Goal: Task Accomplishment & Management: Manage account settings

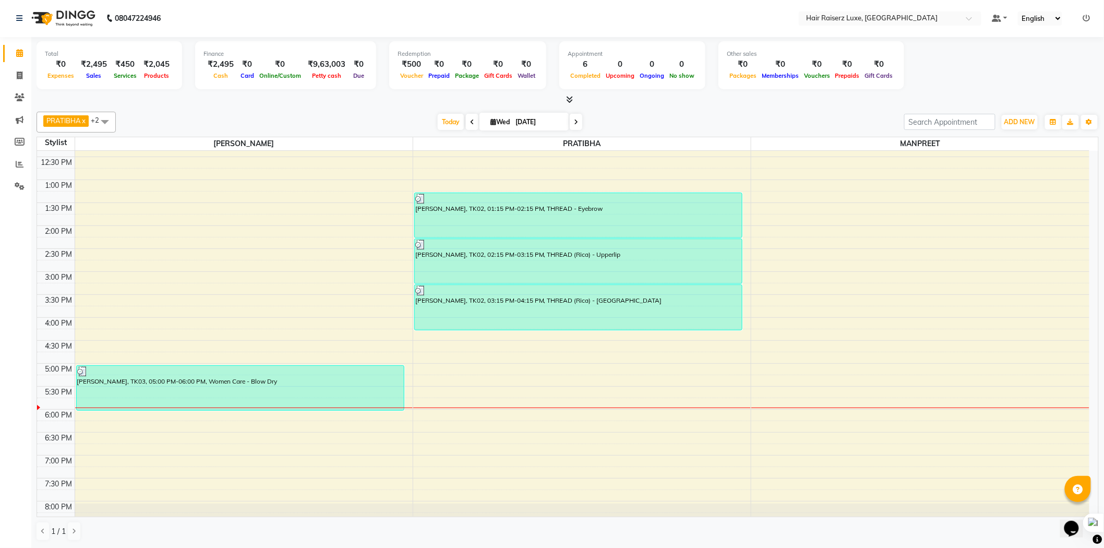
scroll to position [233, 0]
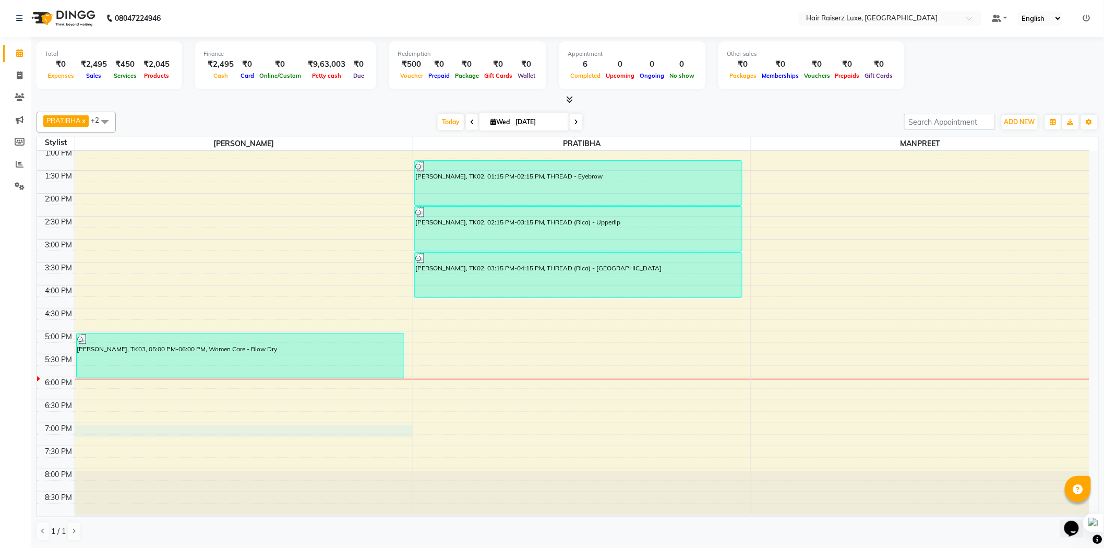
click at [301, 430] on div "8:00 AM 8:30 AM 9:00 AM 9:30 AM 10:00 AM 10:30 AM 11:00 AM 11:30 AM 12:00 PM 12…" at bounding box center [563, 216] width 1052 height 596
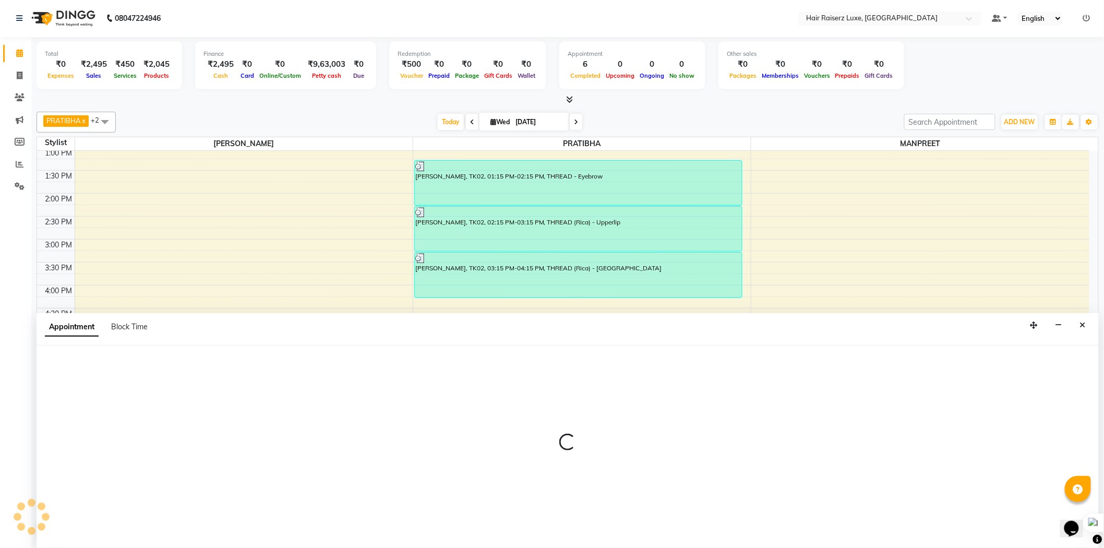
select select "65193"
select select "1140"
select select "tentative"
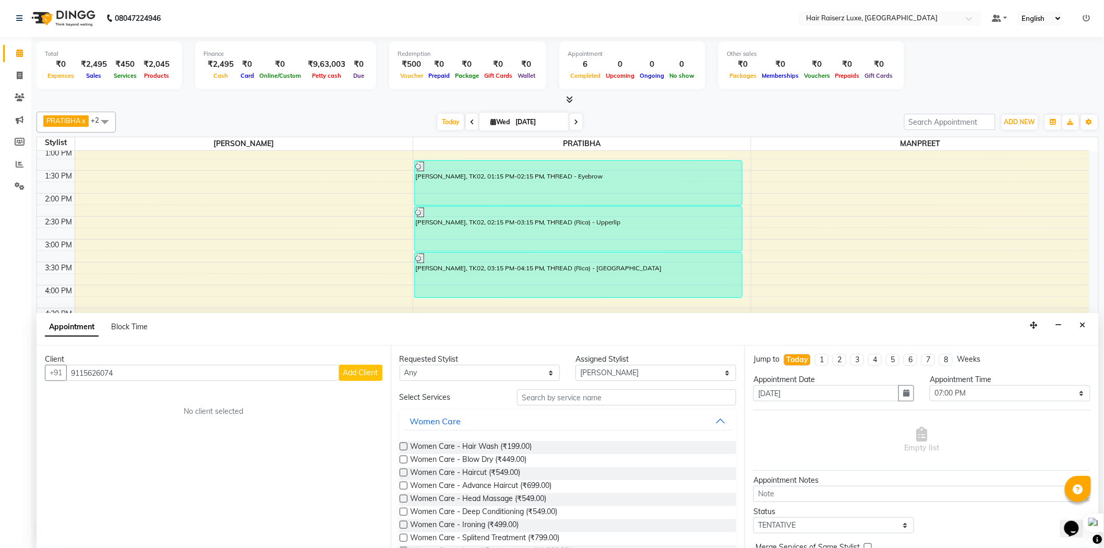
drag, startPoint x: 288, startPoint y: 369, endPoint x: 61, endPoint y: 358, distance: 226.7
click at [61, 358] on div "Client [PHONE_NUMBER] Add Client No client selected" at bounding box center [214, 446] width 354 height 202
click at [132, 387] on div "Client [PHONE_NUMBER] Add Client No client selected" at bounding box center [214, 446] width 354 height 202
click at [146, 373] on input "9115626074" at bounding box center [202, 373] width 273 height 16
drag, startPoint x: 128, startPoint y: 373, endPoint x: 273, endPoint y: 392, distance: 146.3
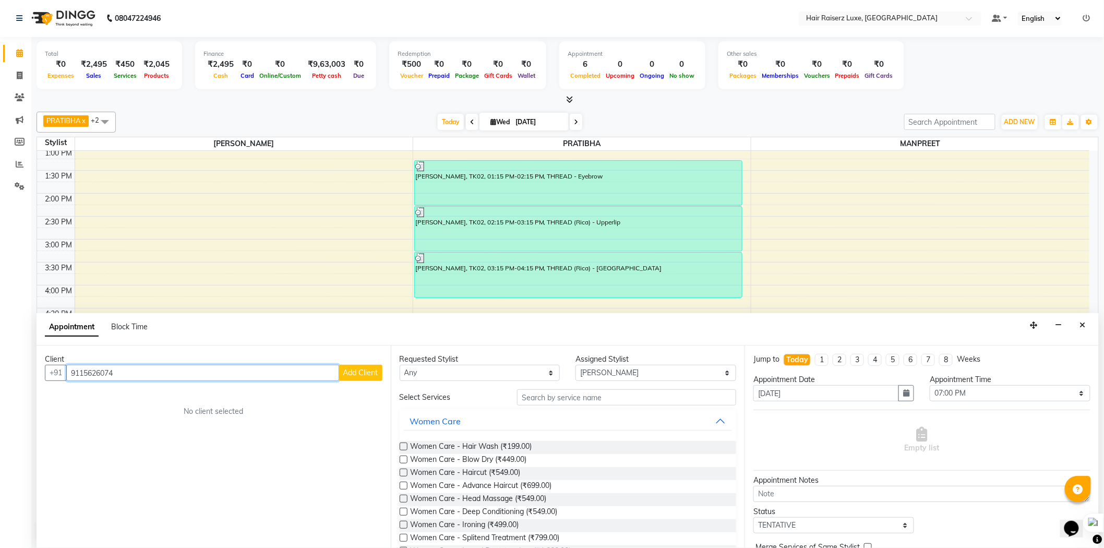
click at [273, 392] on div "Client [PHONE_NUMBER] Add Client No client selected" at bounding box center [214, 446] width 354 height 202
click at [154, 365] on input "9115626074" at bounding box center [202, 373] width 273 height 16
type input "9"
type input "7340832783"
click at [356, 374] on span "Add Client" at bounding box center [360, 372] width 35 height 9
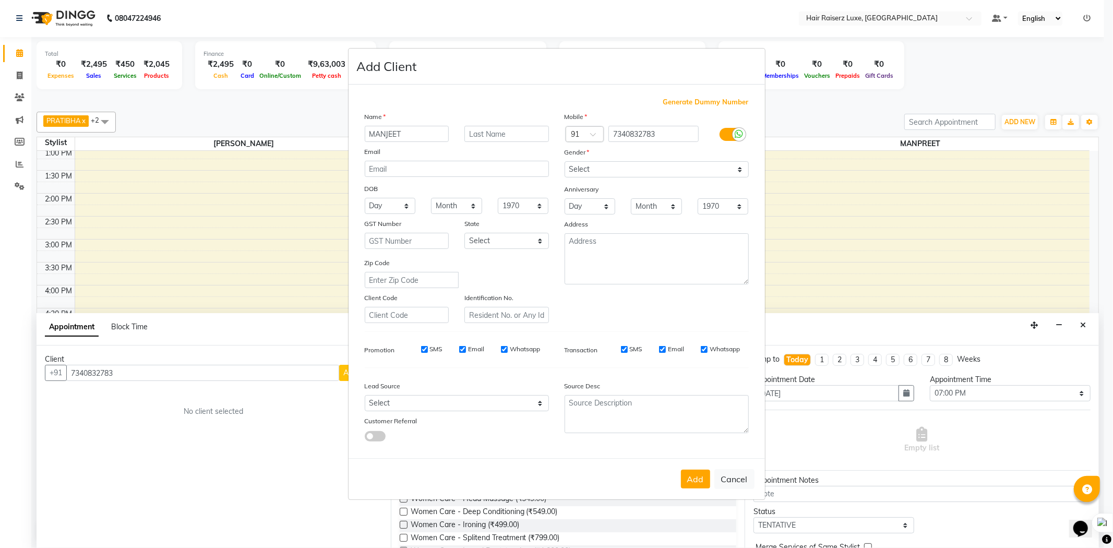
type input "MANJEET"
click at [650, 170] on select "Select [DEMOGRAPHIC_DATA] [DEMOGRAPHIC_DATA] Other Prefer Not To Say" at bounding box center [657, 169] width 184 height 16
select select "[DEMOGRAPHIC_DATA]"
click at [565, 161] on select "Select [DEMOGRAPHIC_DATA] [DEMOGRAPHIC_DATA] Other Prefer Not To Say" at bounding box center [657, 169] width 184 height 16
click at [695, 482] on button "Add" at bounding box center [695, 479] width 29 height 19
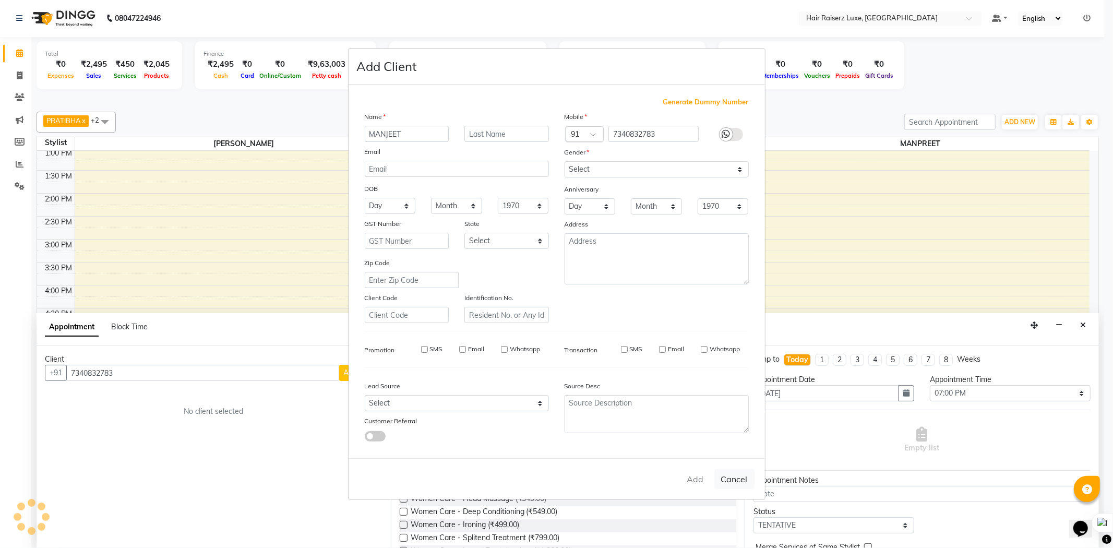
select select
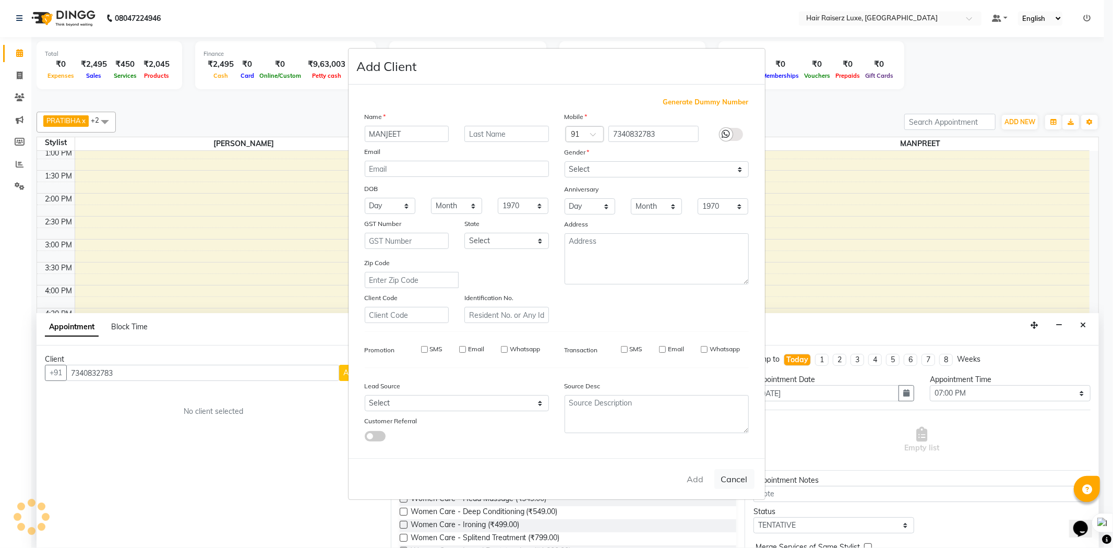
select select
checkbox input "false"
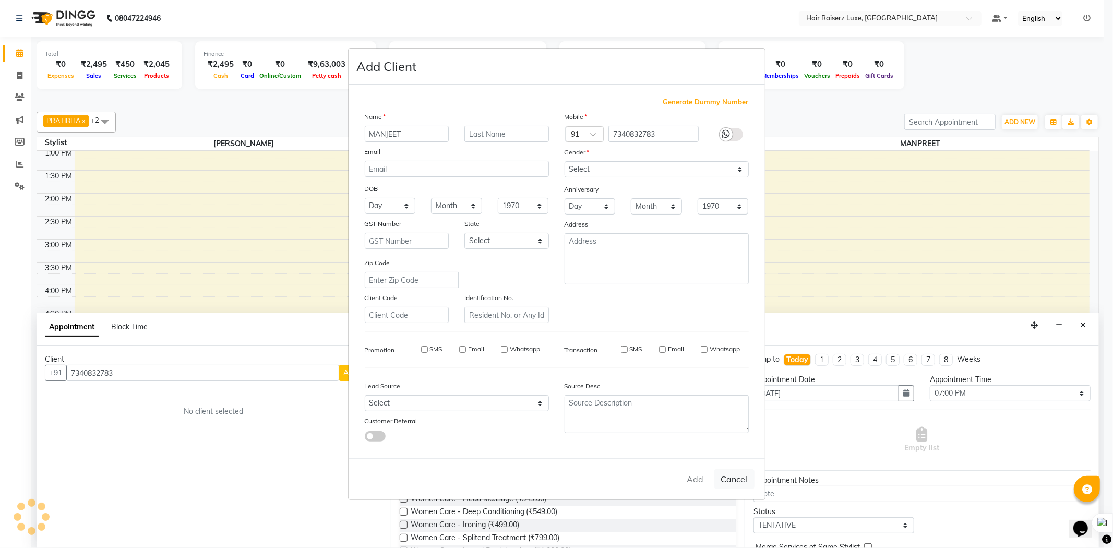
checkbox input "false"
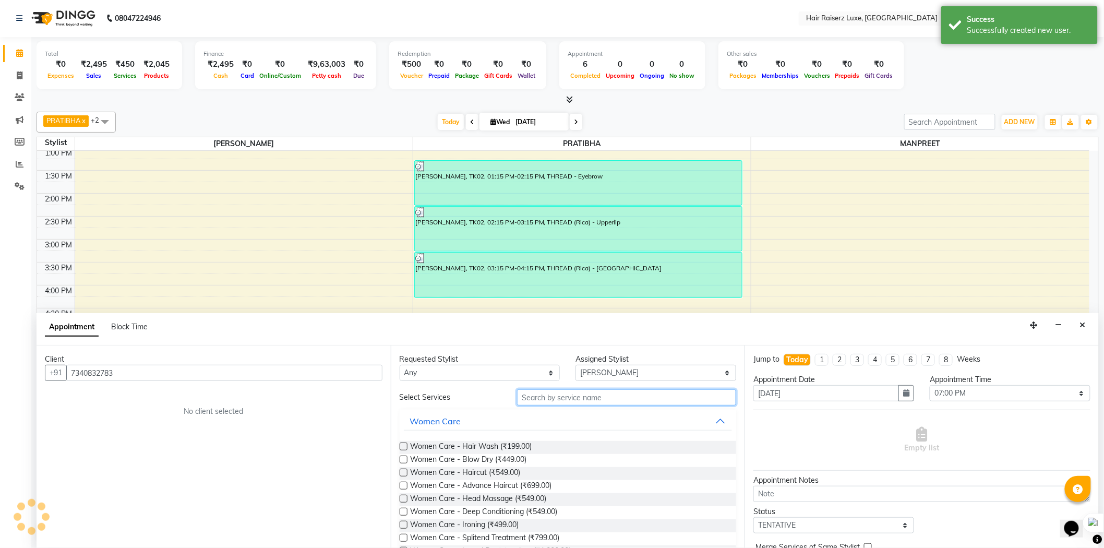
click at [557, 393] on input "text" at bounding box center [626, 397] width 219 height 16
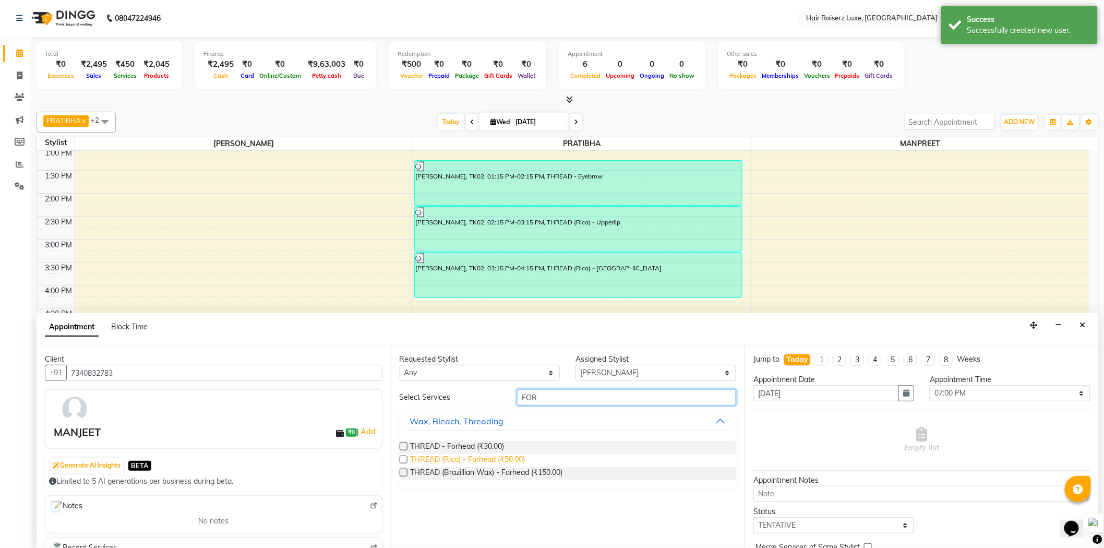
type input "FOR"
click at [463, 459] on span "THREAD (Rica) - Forhead (₹50.00)" at bounding box center [468, 460] width 115 height 13
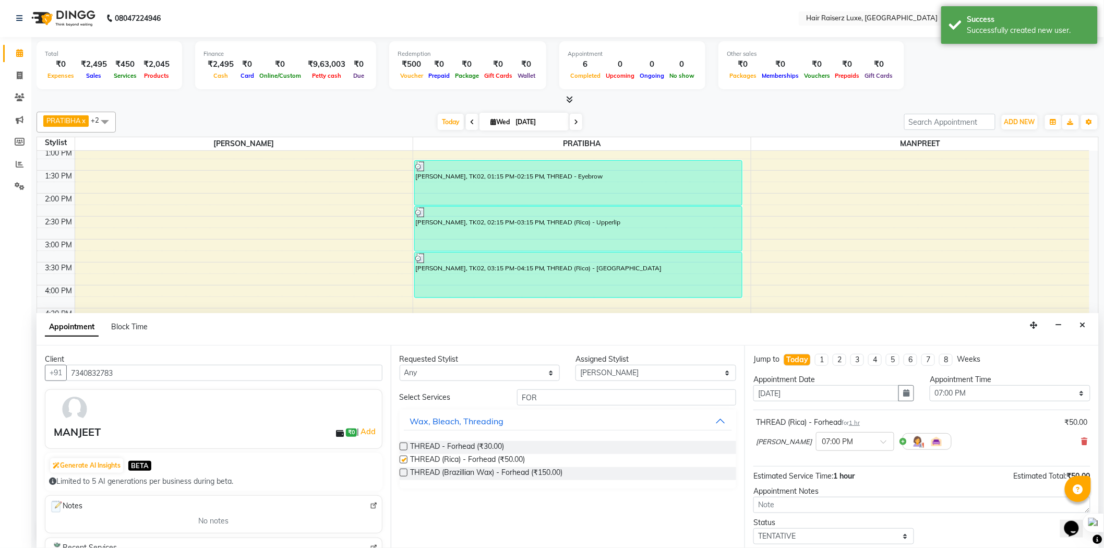
checkbox input "false"
click at [557, 398] on input "FOR" at bounding box center [626, 397] width 219 height 16
type input "F"
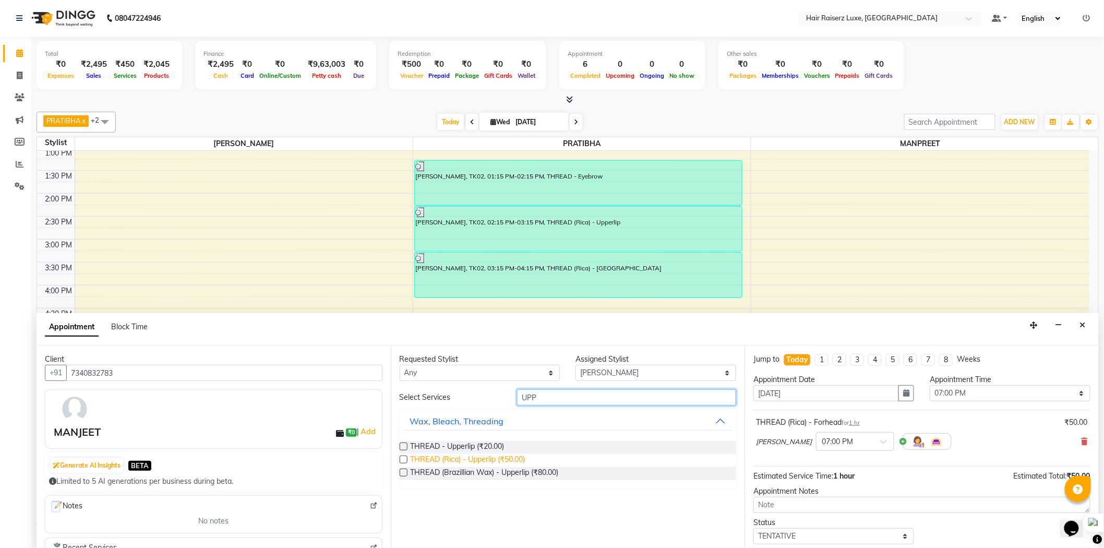
type input "UPP"
click at [450, 458] on span "THREAD (Rica) - Upperlip (₹50.00)" at bounding box center [468, 460] width 115 height 13
checkbox input "false"
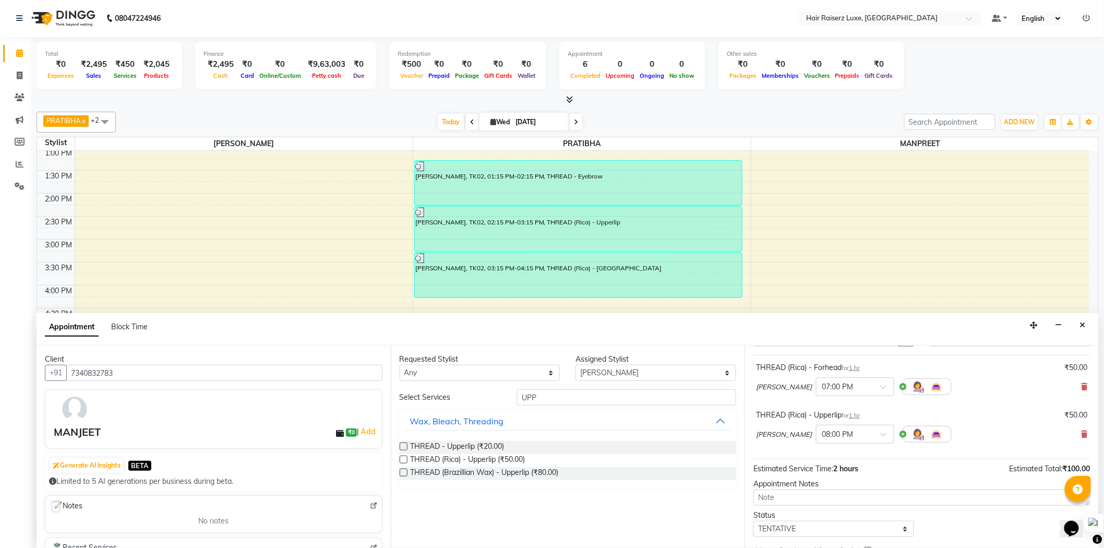
scroll to position [110, 0]
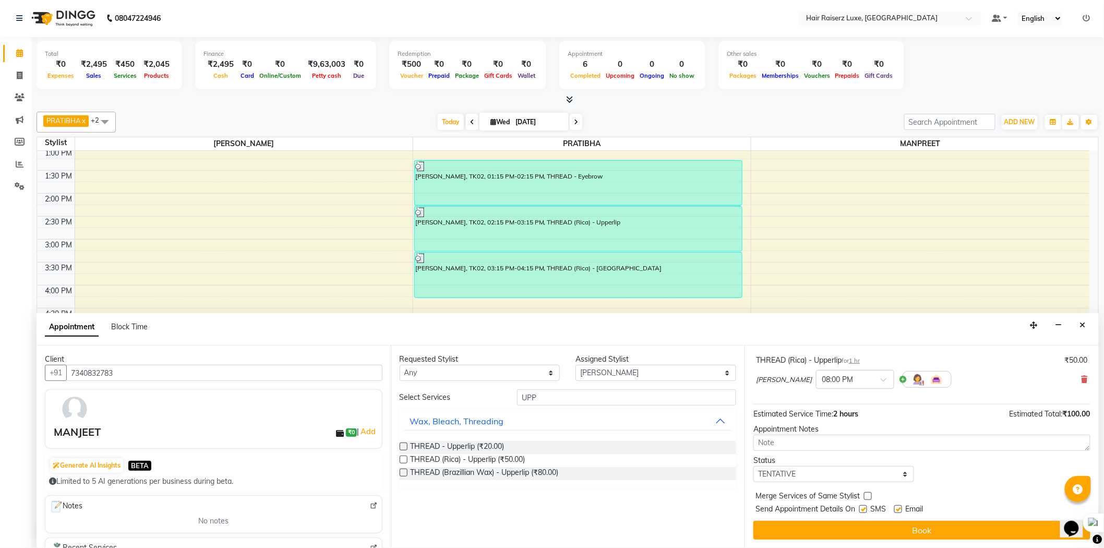
click at [901, 508] on label at bounding box center [898, 509] width 8 height 8
click at [901, 508] on input "checkbox" at bounding box center [897, 510] width 7 height 7
checkbox input "false"
click at [865, 509] on label at bounding box center [863, 509] width 8 height 8
click at [865, 509] on input "checkbox" at bounding box center [862, 510] width 7 height 7
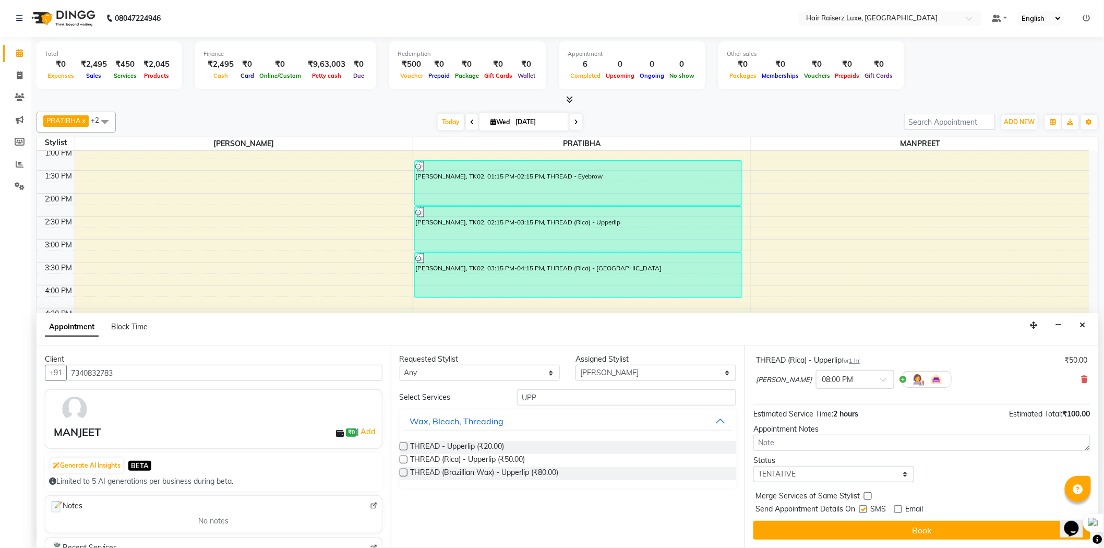
checkbox input "false"
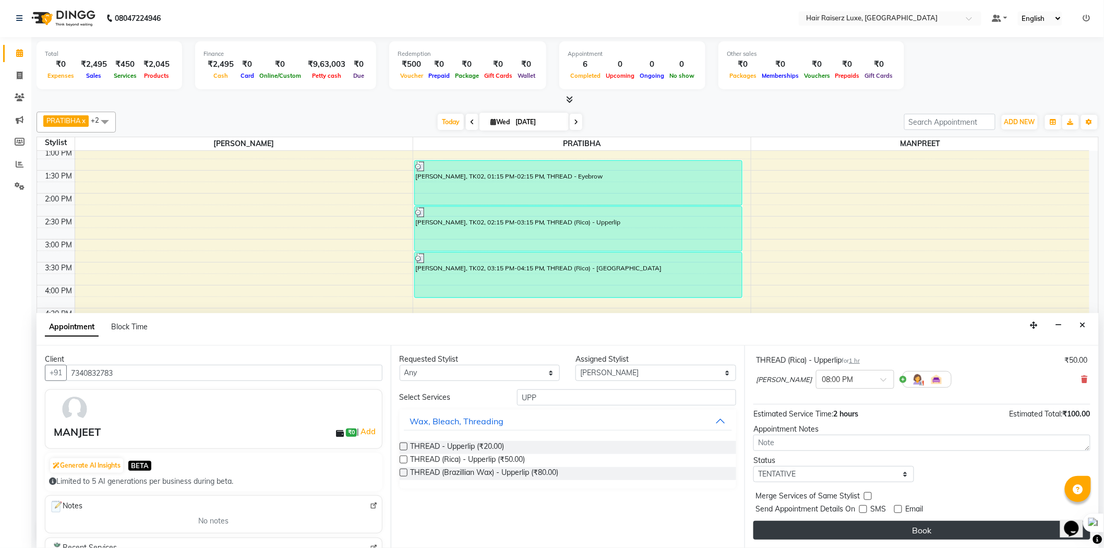
click at [864, 523] on button "Book" at bounding box center [921, 530] width 337 height 19
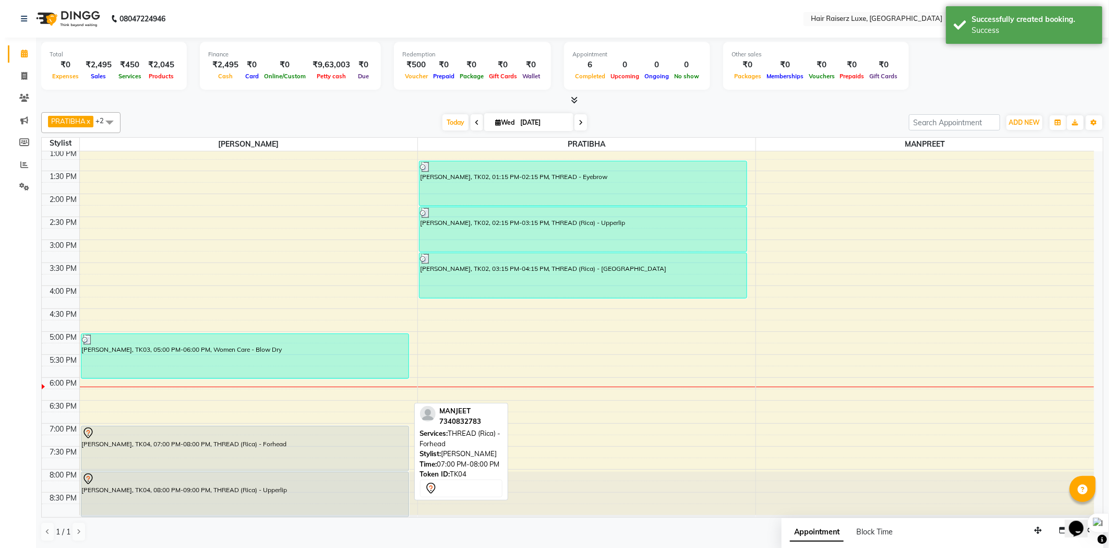
scroll to position [1, 0]
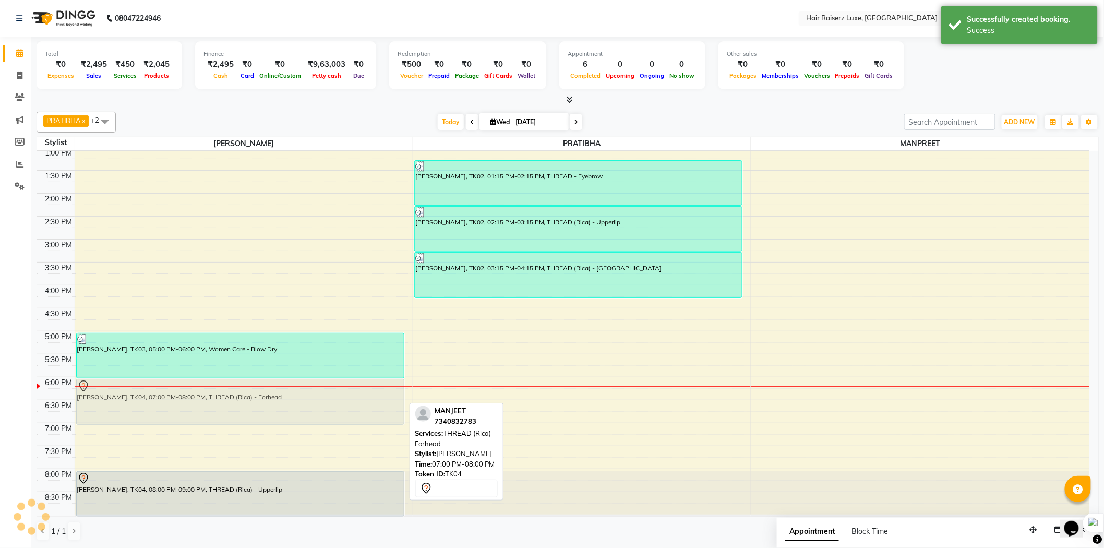
drag, startPoint x: 246, startPoint y: 465, endPoint x: 259, endPoint y: 418, distance: 49.2
click at [259, 418] on div "[PERSON_NAME], TK01, 10:15 AM-11:15 AM, Men Care - Hair Cut [PERSON_NAME], TK01…" at bounding box center [244, 216] width 338 height 596
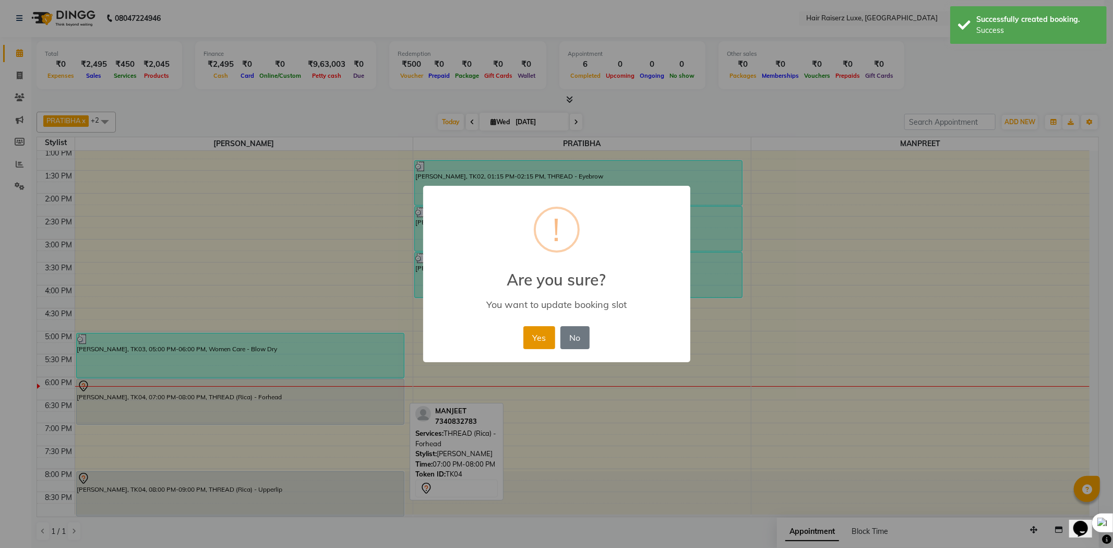
click at [536, 342] on button "Yes" at bounding box center [539, 337] width 32 height 23
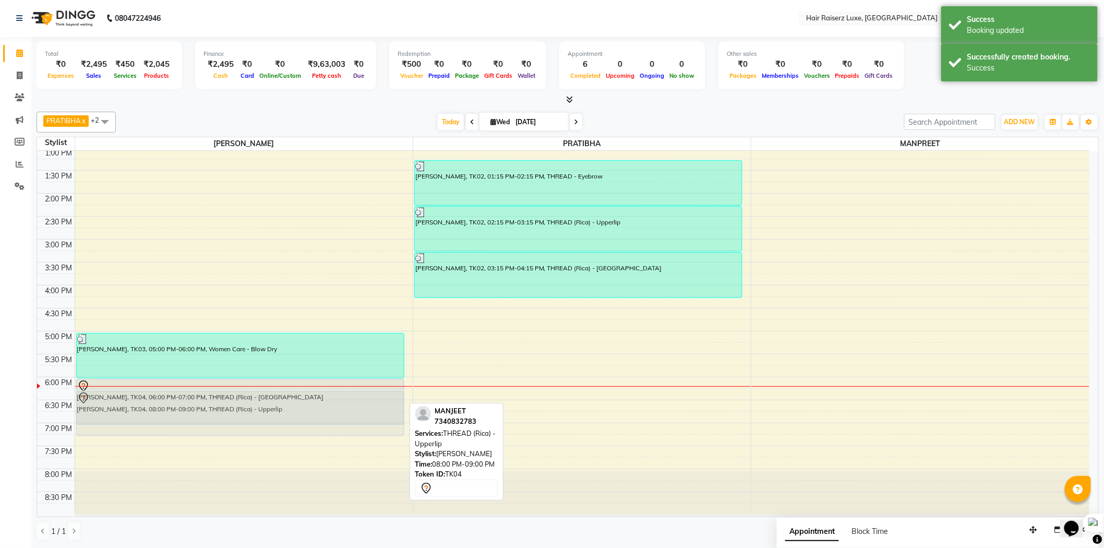
drag, startPoint x: 330, startPoint y: 490, endPoint x: 389, endPoint y: 413, distance: 97.6
click at [389, 413] on div "[PERSON_NAME], TK01, 10:15 AM-11:15 AM, Men Care - Hair Cut [PERSON_NAME], TK01…" at bounding box center [244, 216] width 338 height 596
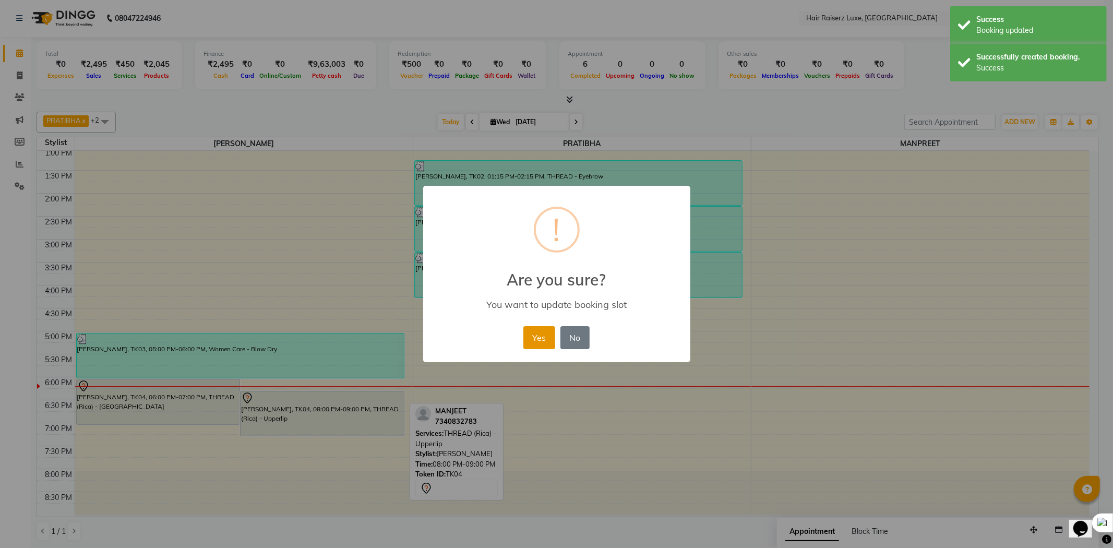
click at [540, 341] on button "Yes" at bounding box center [539, 337] width 32 height 23
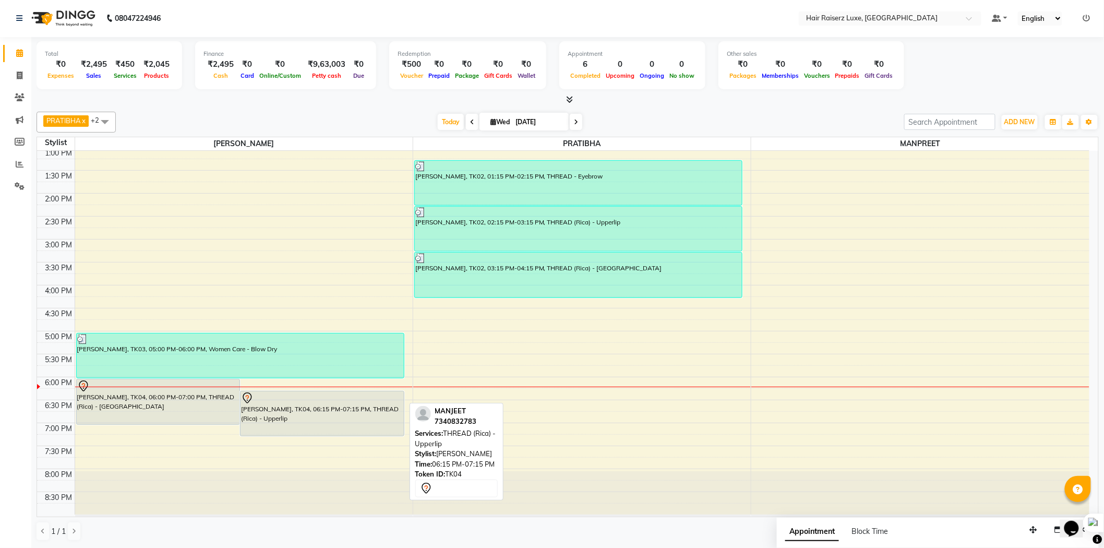
click at [259, 411] on div "[PERSON_NAME], TK04, 06:15 PM-07:15 PM, THREAD (Rica) - Upperlip" at bounding box center [322, 413] width 163 height 44
click at [283, 414] on div "[PERSON_NAME], TK04, 06:15 PM-07:15 PM, THREAD (Rica) - Upperlip" at bounding box center [322, 413] width 163 height 44
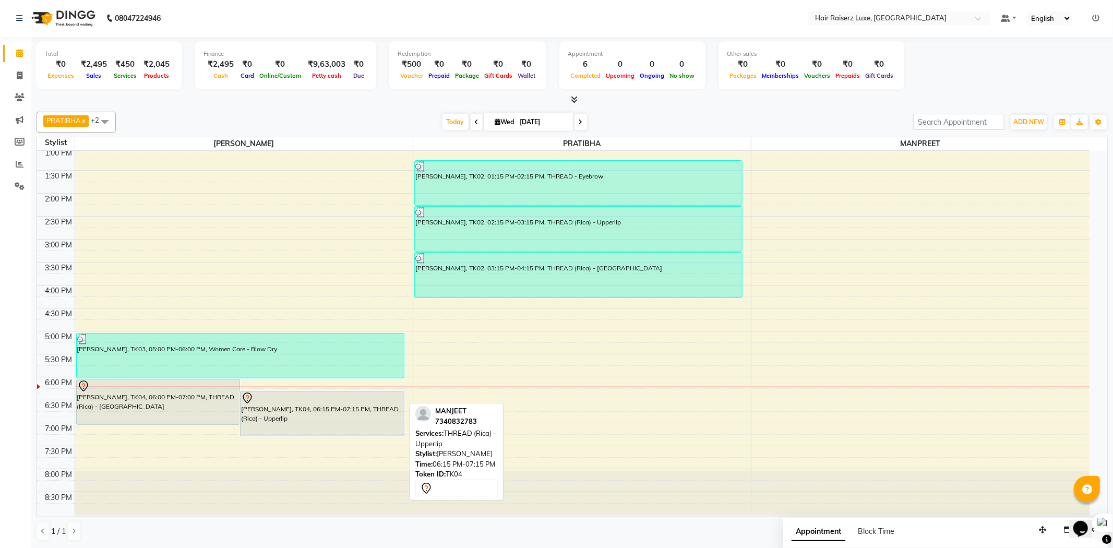
select select "7"
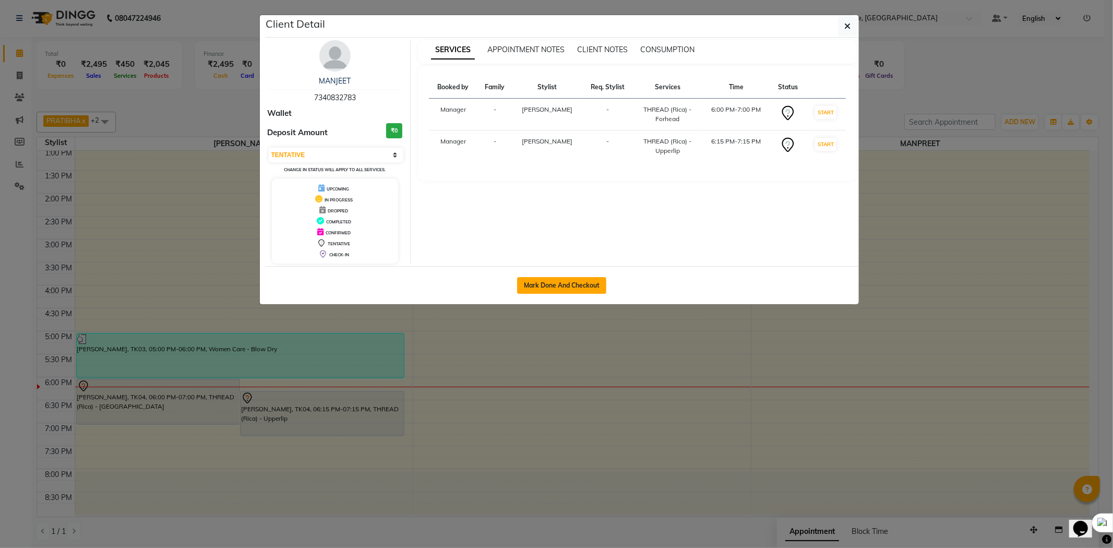
click at [569, 287] on button "Mark Done And Checkout" at bounding box center [561, 285] width 89 height 17
select select "7418"
select select "service"
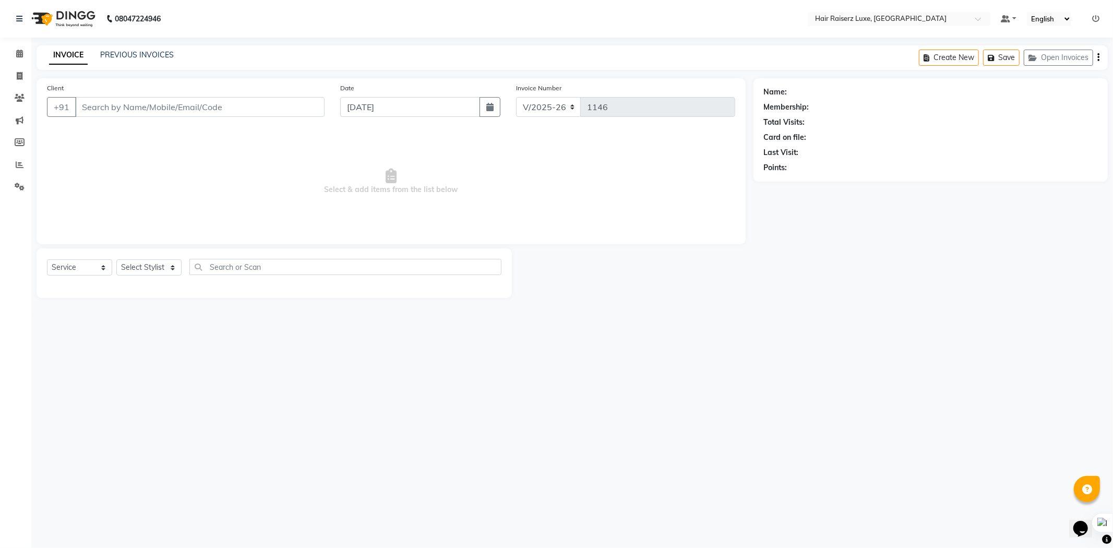
type input "7340832783"
select select "65193"
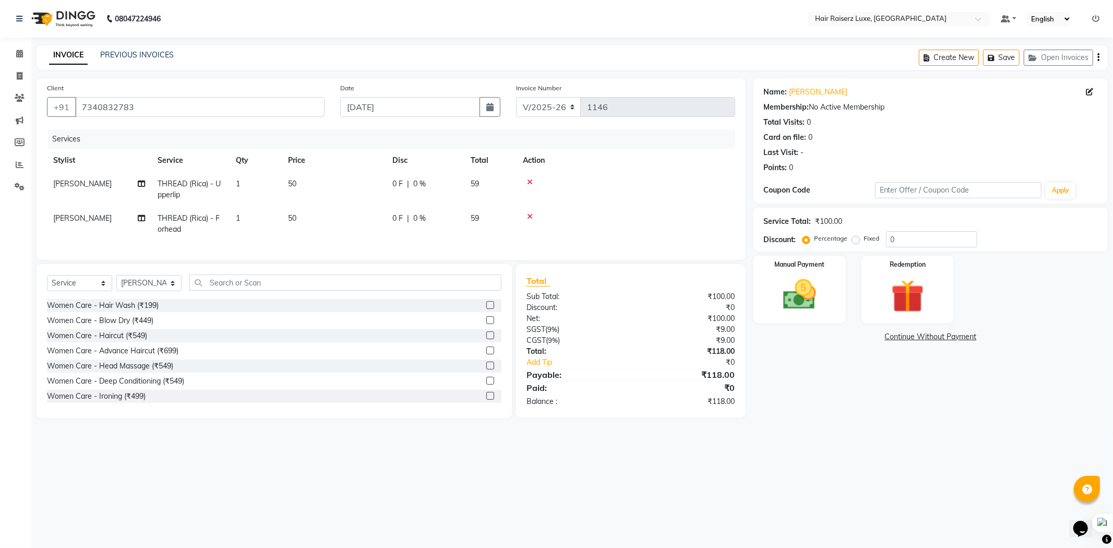
click at [859, 242] on div "Fixed" at bounding box center [867, 238] width 26 height 13
click at [864, 241] on label "Fixed" at bounding box center [872, 238] width 16 height 9
click at [854, 241] on input "Fixed" at bounding box center [857, 238] width 7 height 7
radio input "true"
click at [921, 242] on input "0" at bounding box center [931, 239] width 91 height 16
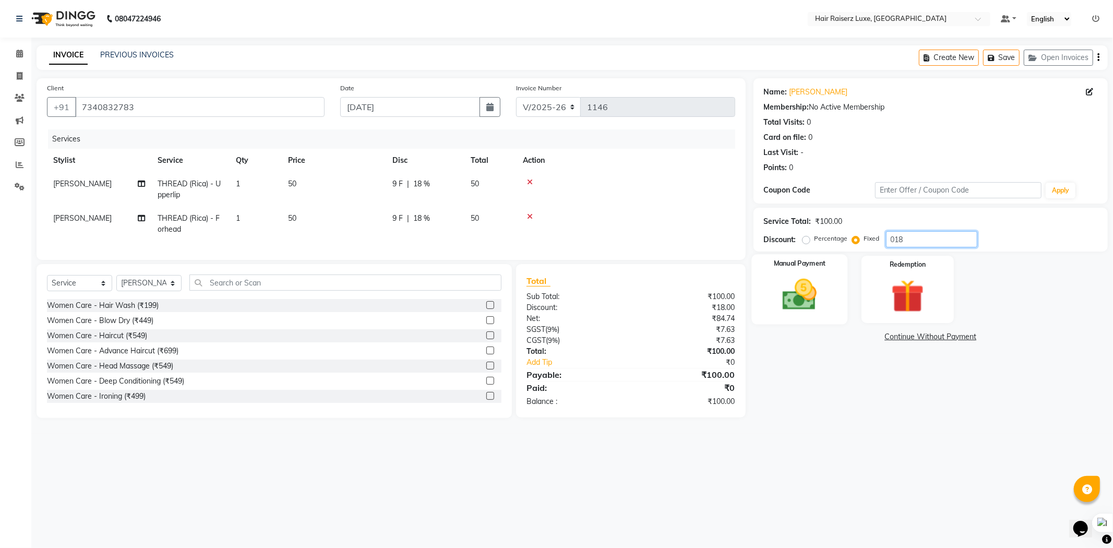
type input "018"
click at [809, 302] on img at bounding box center [800, 295] width 56 height 40
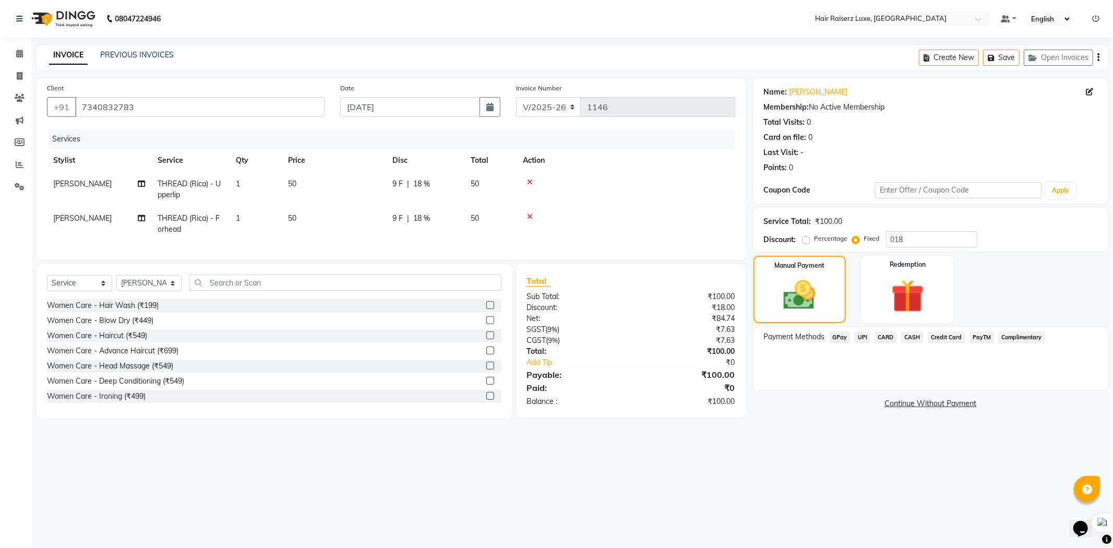
click at [857, 336] on span "UPI" at bounding box center [862, 337] width 16 height 12
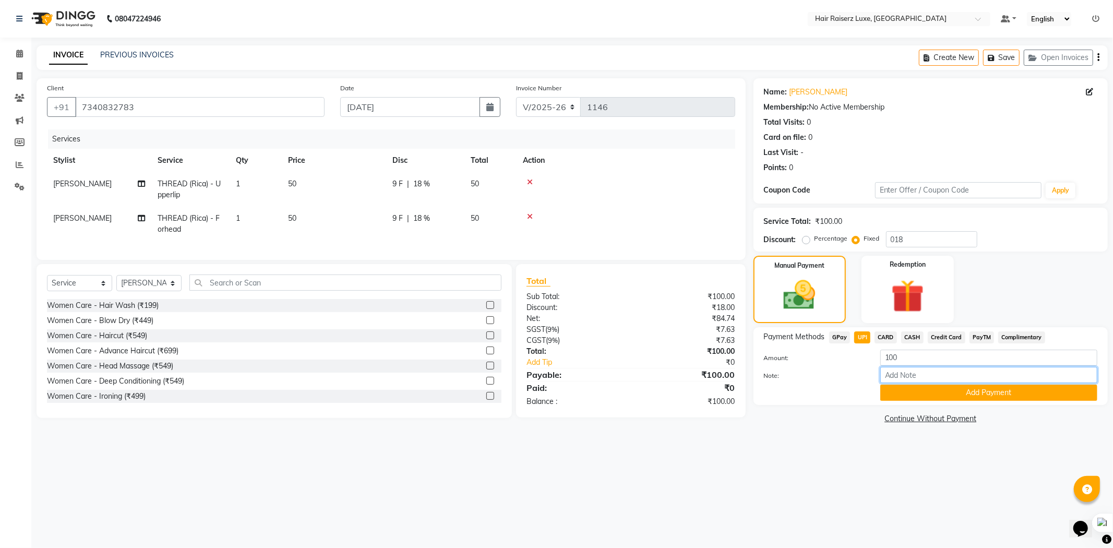
drag, startPoint x: 896, startPoint y: 382, endPoint x: 896, endPoint y: 408, distance: 25.6
click at [896, 382] on input "Note:" at bounding box center [988, 375] width 217 height 16
click at [897, 397] on button "Add Payment" at bounding box center [988, 393] width 217 height 16
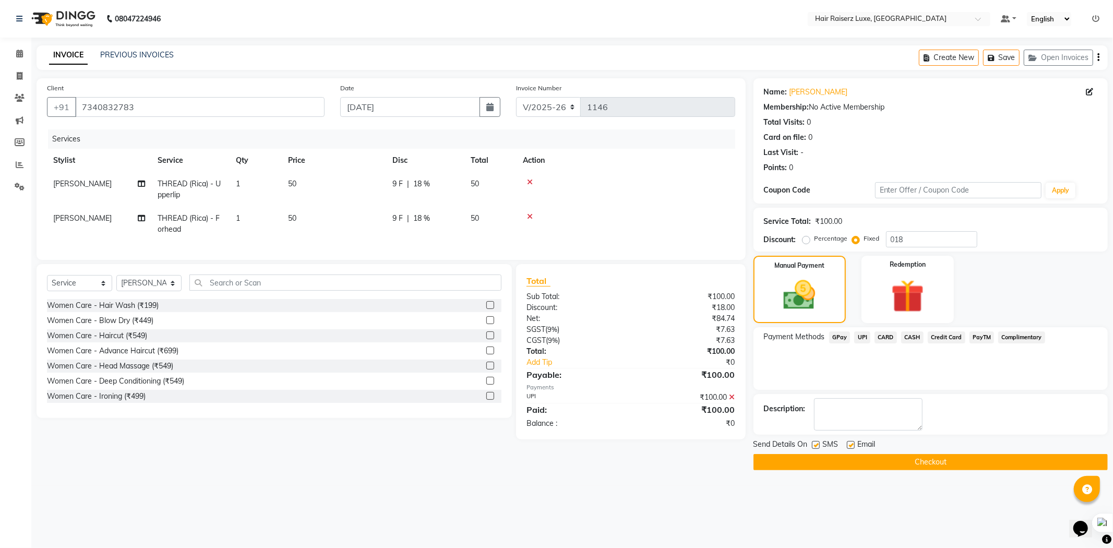
click at [849, 442] on label at bounding box center [851, 445] width 8 height 8
click at [849, 442] on input "checkbox" at bounding box center [850, 445] width 7 height 7
checkbox input "false"
click at [814, 444] on label at bounding box center [816, 445] width 8 height 8
click at [814, 444] on input "checkbox" at bounding box center [815, 445] width 7 height 7
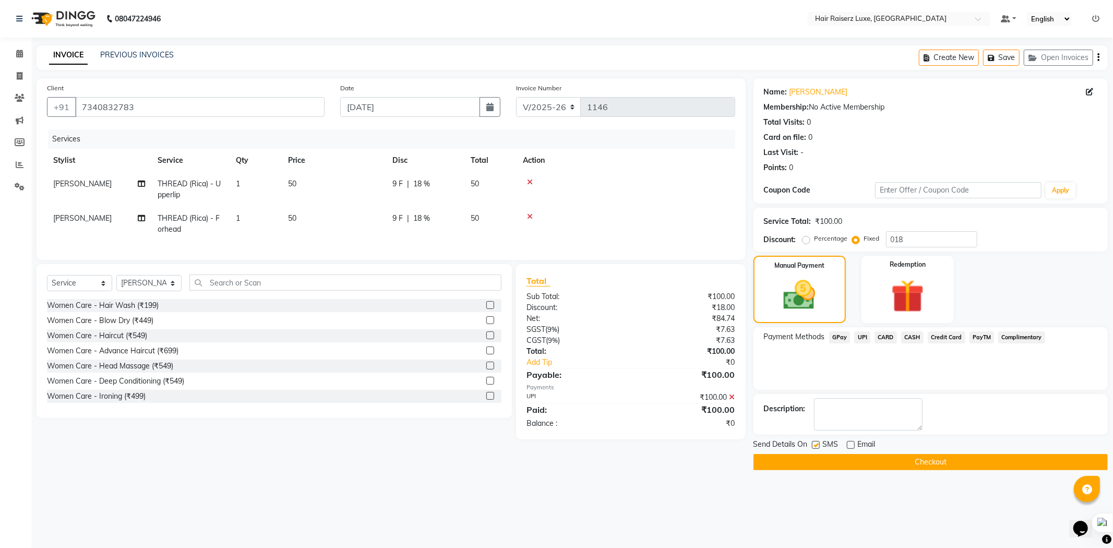
checkbox input "false"
click at [817, 461] on button "Checkout" at bounding box center [930, 462] width 354 height 16
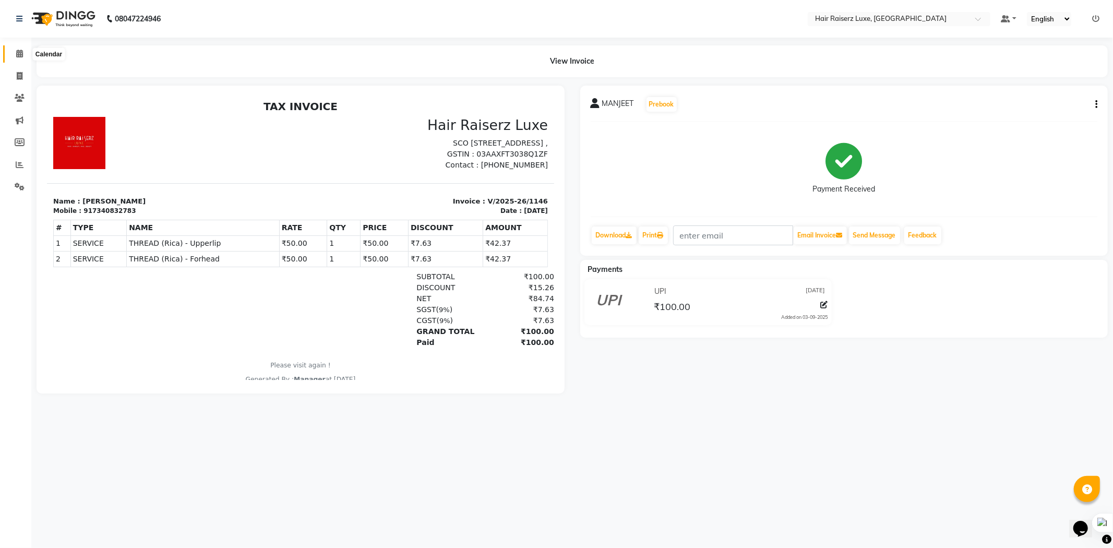
click at [18, 56] on icon at bounding box center [19, 54] width 7 height 8
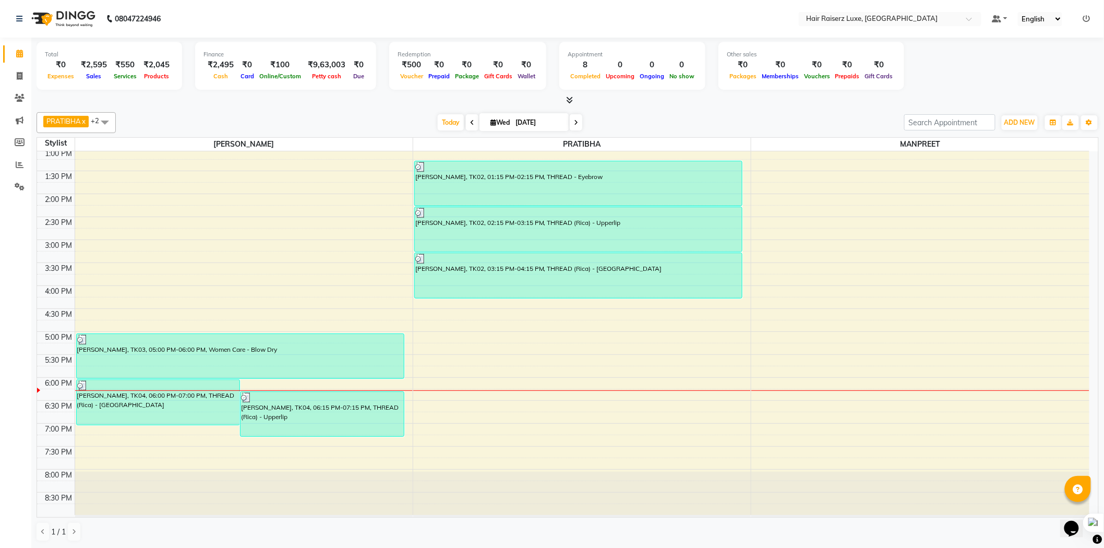
scroll to position [1, 0]
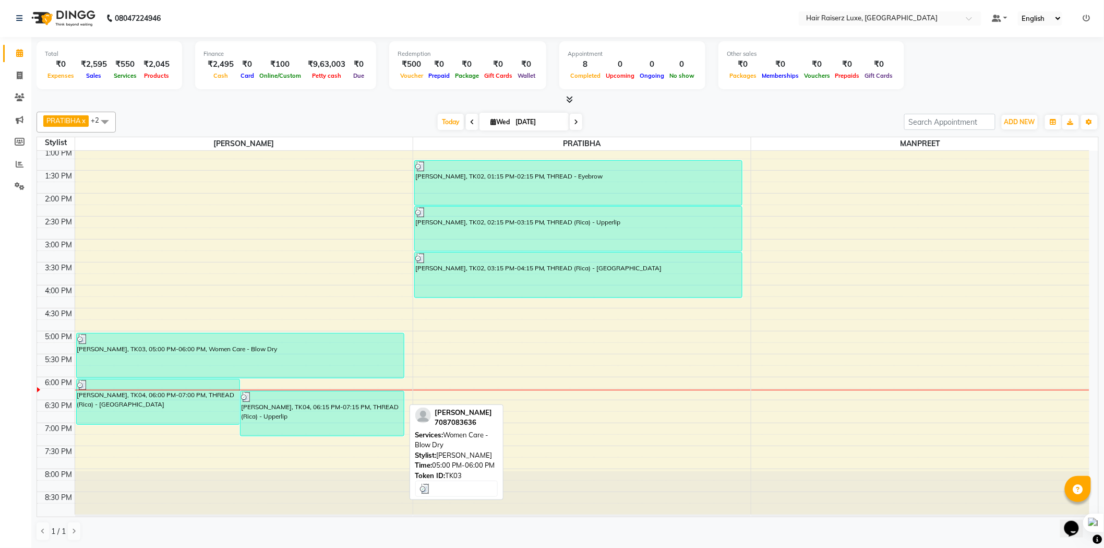
drag, startPoint x: 390, startPoint y: 421, endPoint x: 399, endPoint y: 368, distance: 52.8
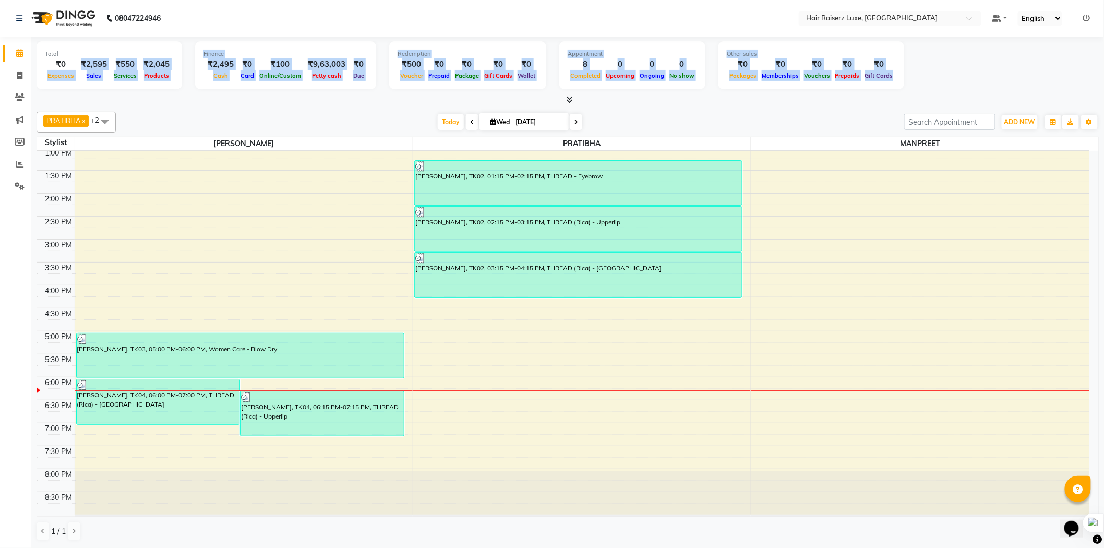
drag, startPoint x: 44, startPoint y: 74, endPoint x: 1016, endPoint y: 63, distance: 971.6
click at [1016, 63] on div "Total ₹0 Expenses ₹2,595 Sales ₹550 Services ₹2,045 Products Finance ₹2,495 Cas…" at bounding box center [568, 66] width 1062 height 51
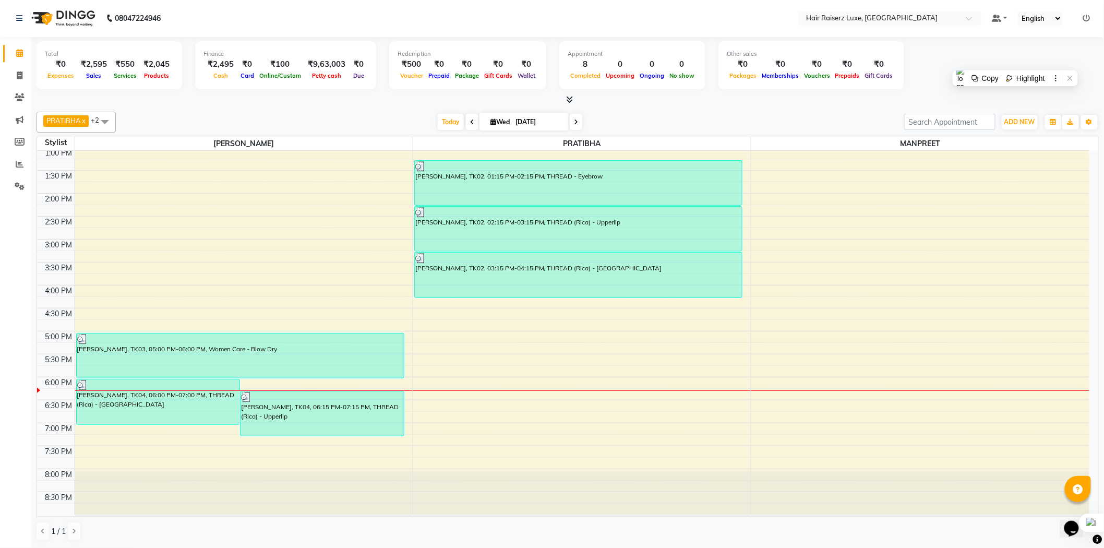
click at [988, 98] on div at bounding box center [568, 99] width 1062 height 11
click at [571, 102] on icon at bounding box center [570, 99] width 7 height 8
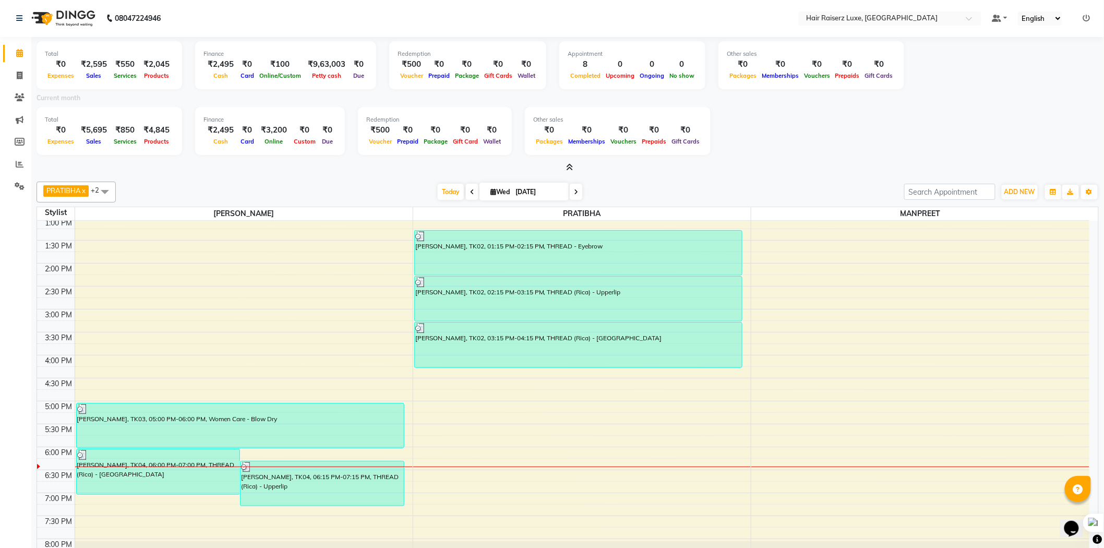
click at [573, 169] on div at bounding box center [568, 167] width 1062 height 11
click at [567, 164] on icon at bounding box center [570, 167] width 7 height 8
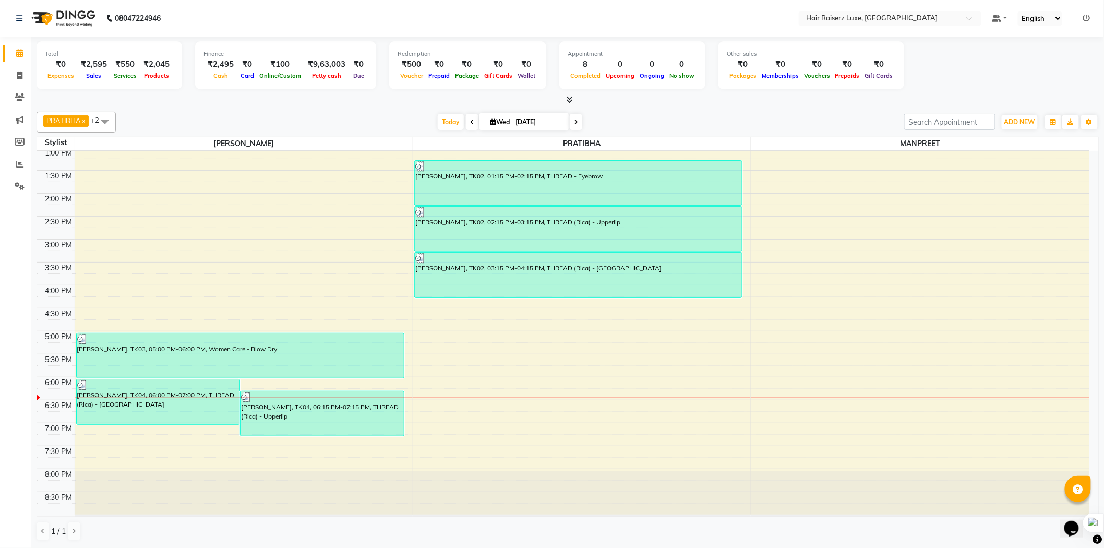
scroll to position [0, 0]
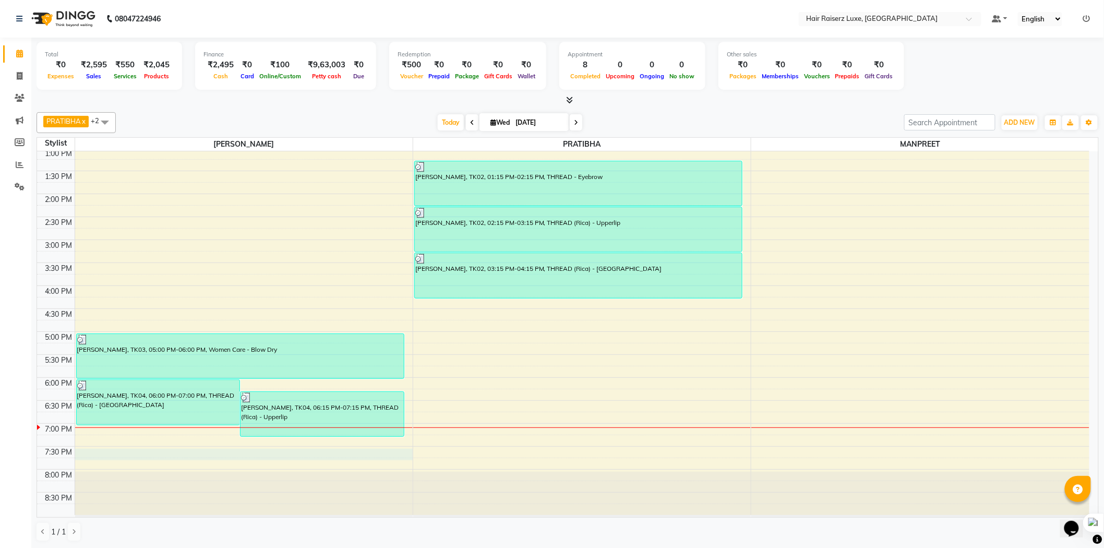
click at [131, 451] on div "8:00 AM 8:30 AM 9:00 AM 9:30 AM 10:00 AM 10:30 AM 11:00 AM 11:30 AM 12:00 PM 12…" at bounding box center [563, 217] width 1052 height 596
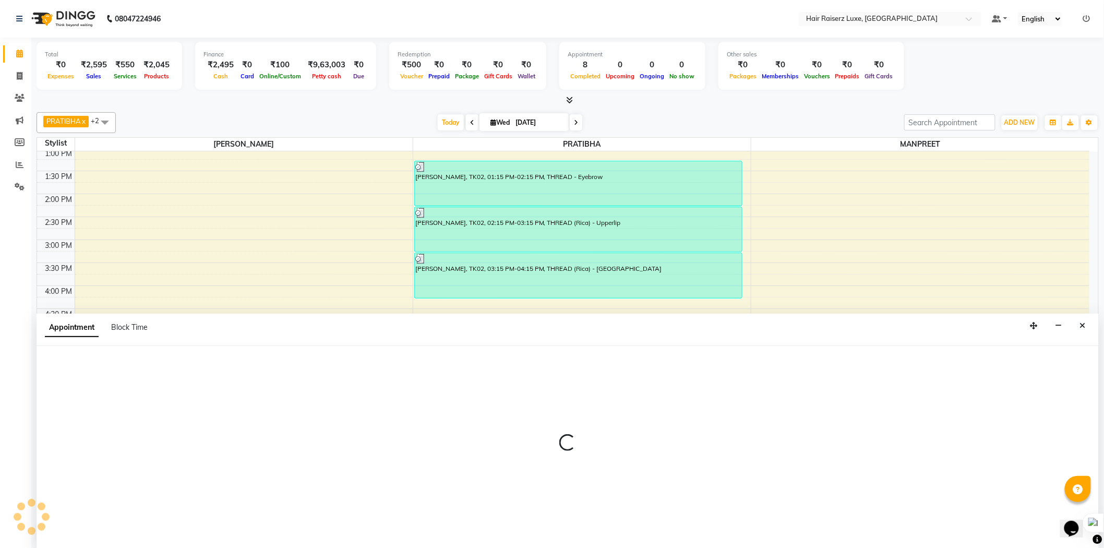
scroll to position [1, 0]
select select "65193"
select select "1170"
select select "tentative"
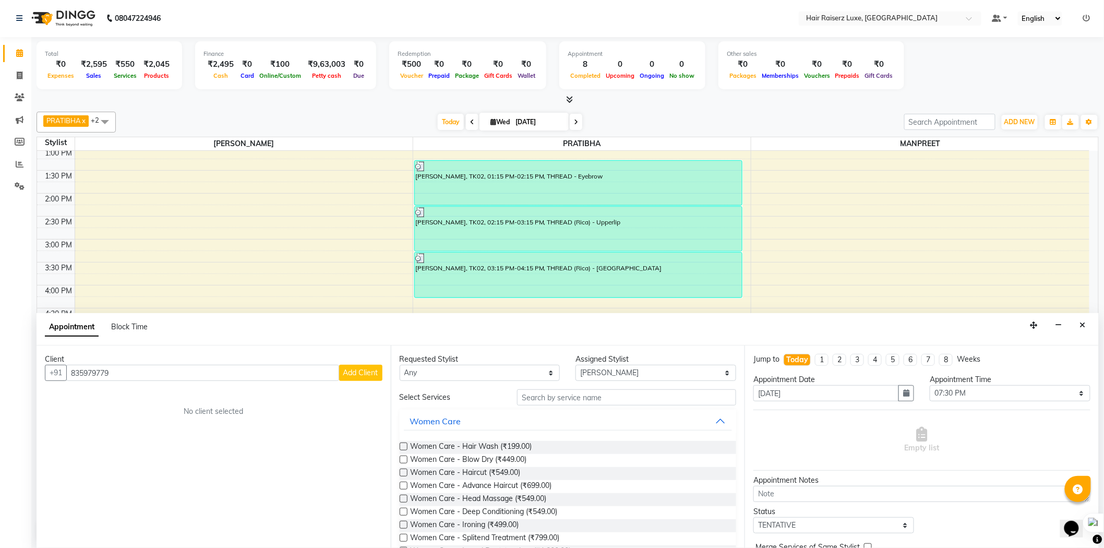
type input "835979779"
click at [370, 374] on span "Add Client" at bounding box center [360, 372] width 35 height 9
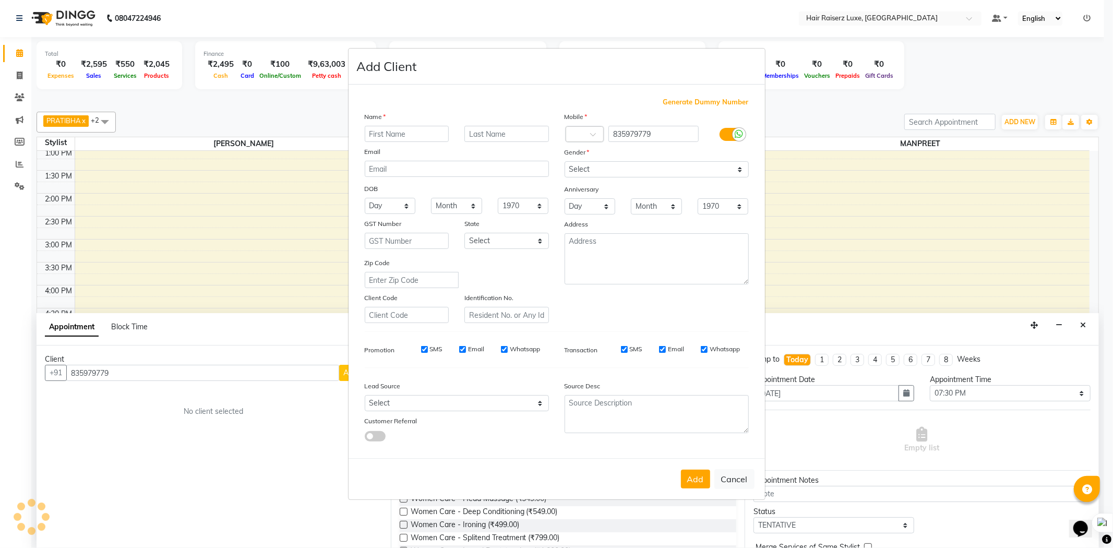
click at [421, 132] on input "text" at bounding box center [407, 134] width 85 height 16
type input "[PERSON_NAME]"
click at [606, 170] on select "Select [DEMOGRAPHIC_DATA] [DEMOGRAPHIC_DATA] Other Prefer Not To Say" at bounding box center [657, 169] width 184 height 16
select select "[DEMOGRAPHIC_DATA]"
click at [565, 161] on select "Select [DEMOGRAPHIC_DATA] [DEMOGRAPHIC_DATA] Other Prefer Not To Say" at bounding box center [657, 169] width 184 height 16
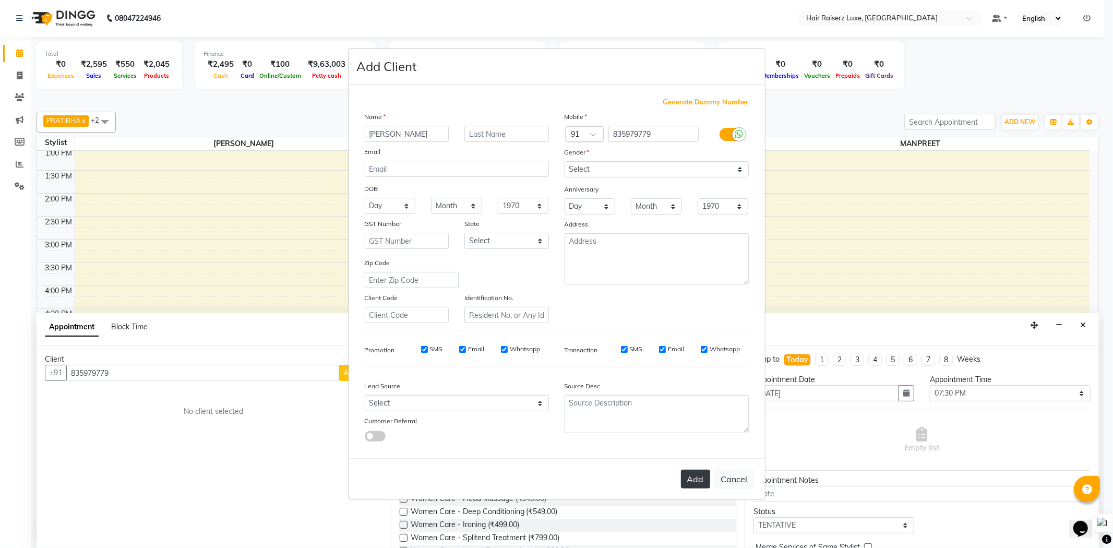
click at [701, 482] on button "Add" at bounding box center [695, 479] width 29 height 19
select select
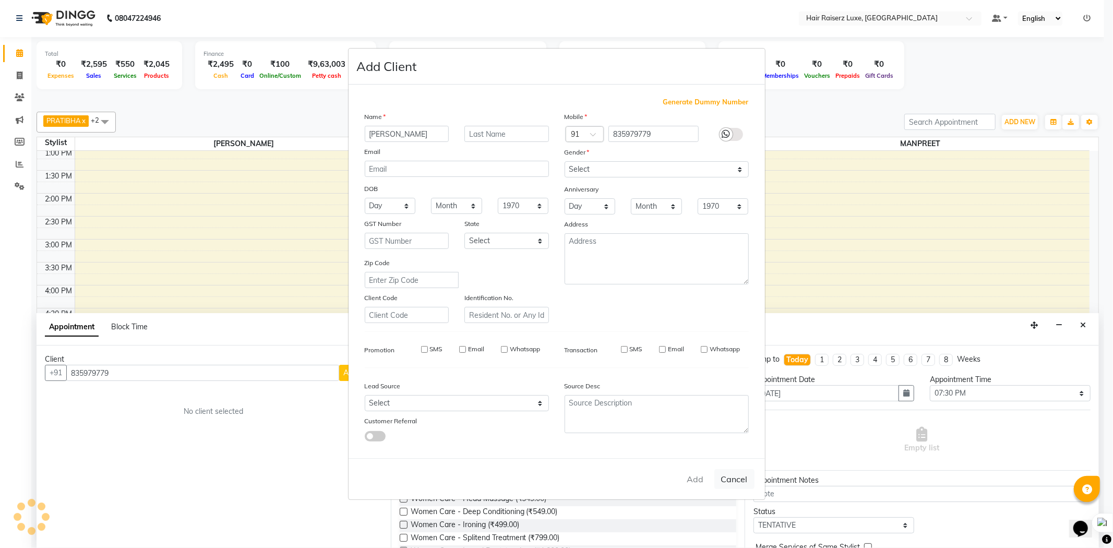
select select
checkbox input "false"
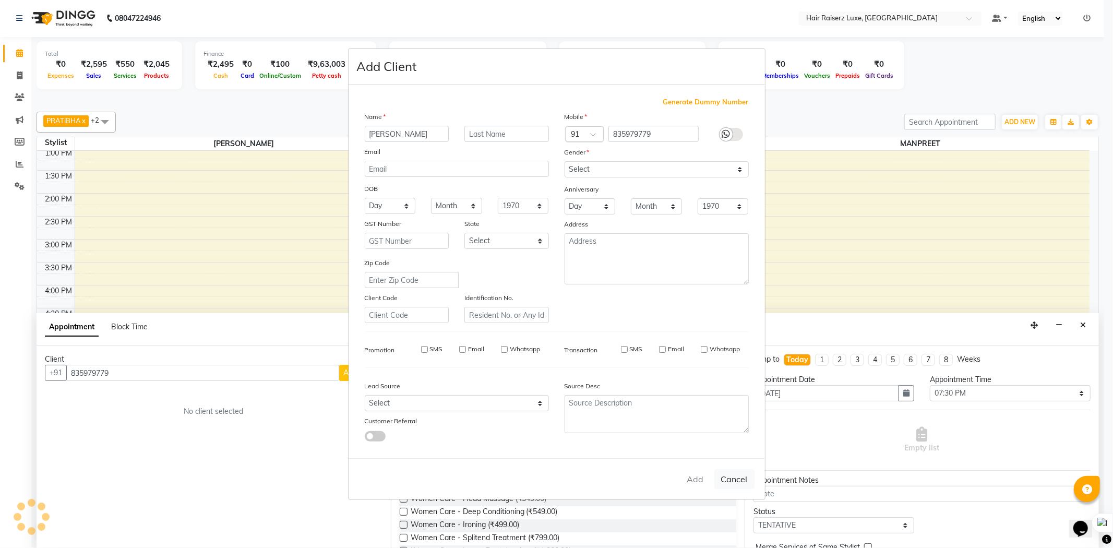
checkbox input "false"
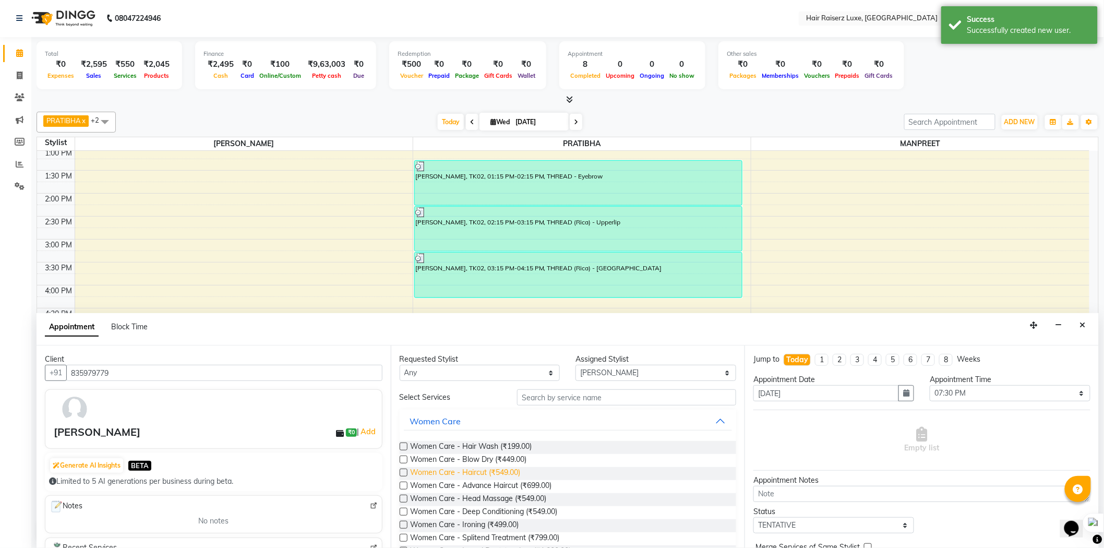
click at [463, 473] on span "Women Care - Haircut (₹549.00)" at bounding box center [466, 473] width 110 height 13
checkbox input "false"
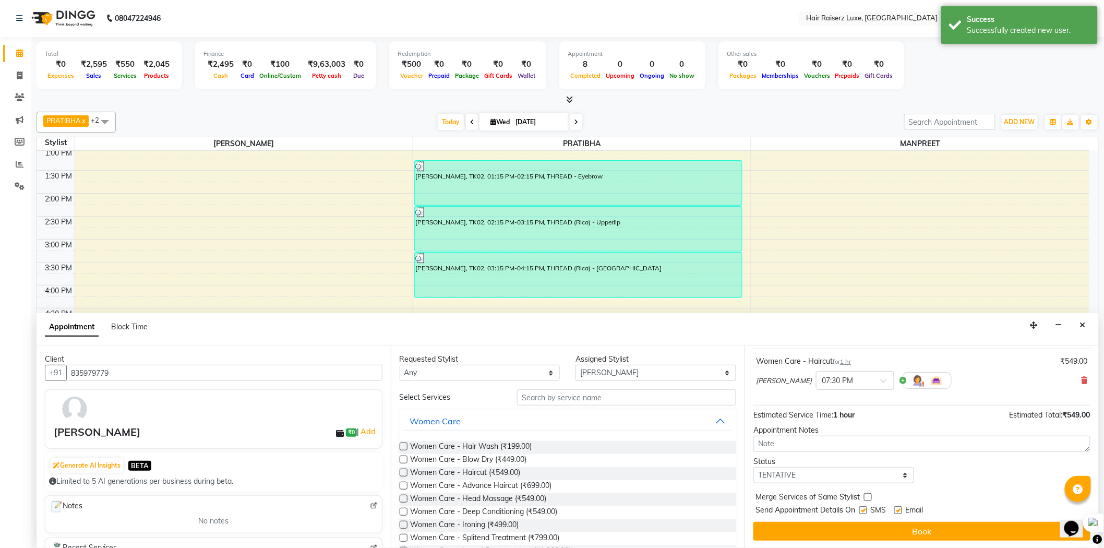
scroll to position [62, 0]
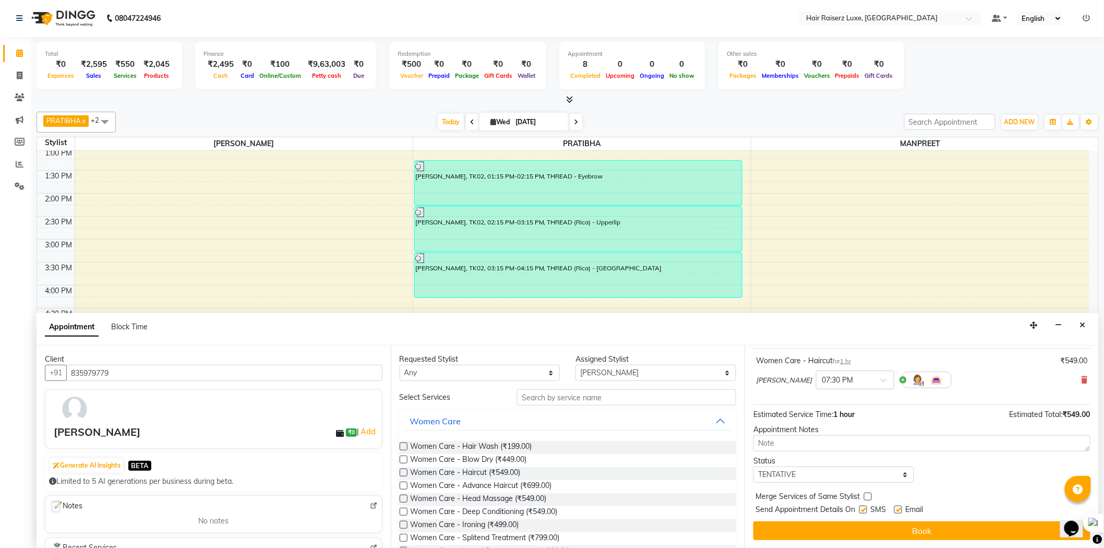
click at [895, 513] on div at bounding box center [897, 511] width 7 height 11
click at [865, 510] on label at bounding box center [863, 510] width 8 height 8
click at [865, 510] on input "checkbox" at bounding box center [862, 510] width 7 height 7
checkbox input "false"
click at [899, 508] on label at bounding box center [898, 510] width 8 height 8
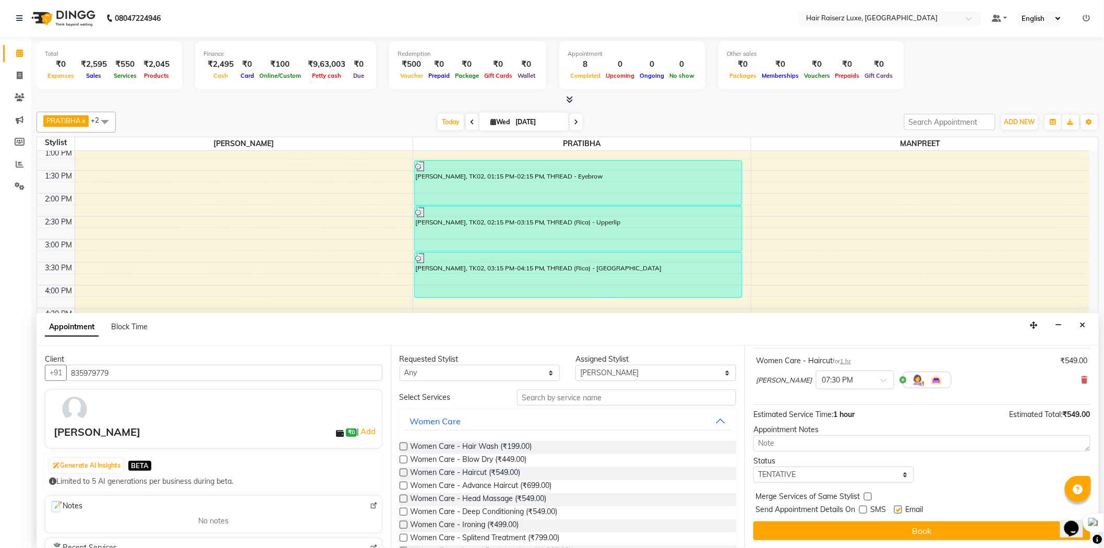
click at [899, 508] on input "checkbox" at bounding box center [897, 510] width 7 height 7
checkbox input "false"
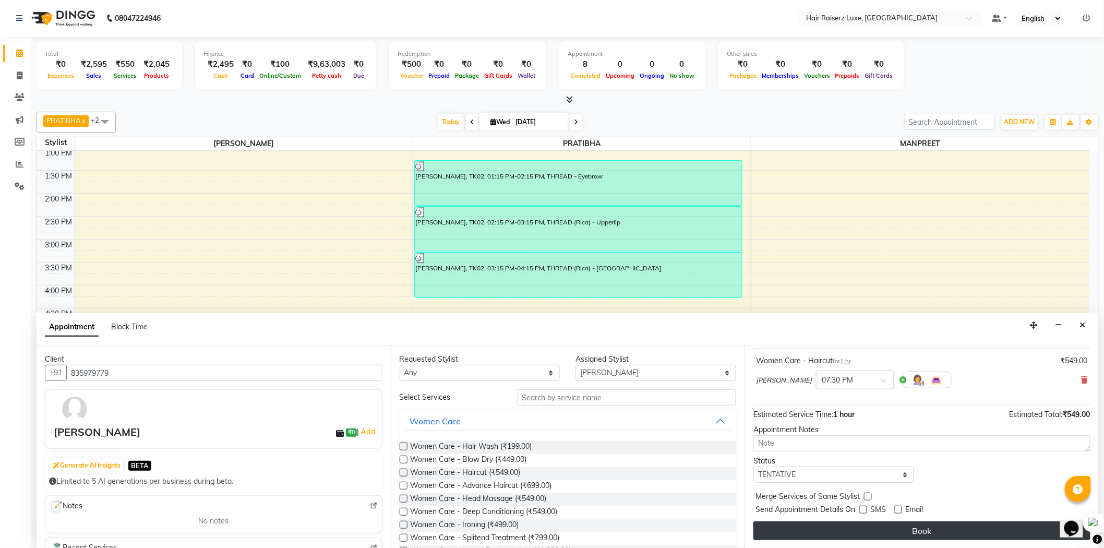
click at [900, 531] on button "Book" at bounding box center [921, 530] width 337 height 19
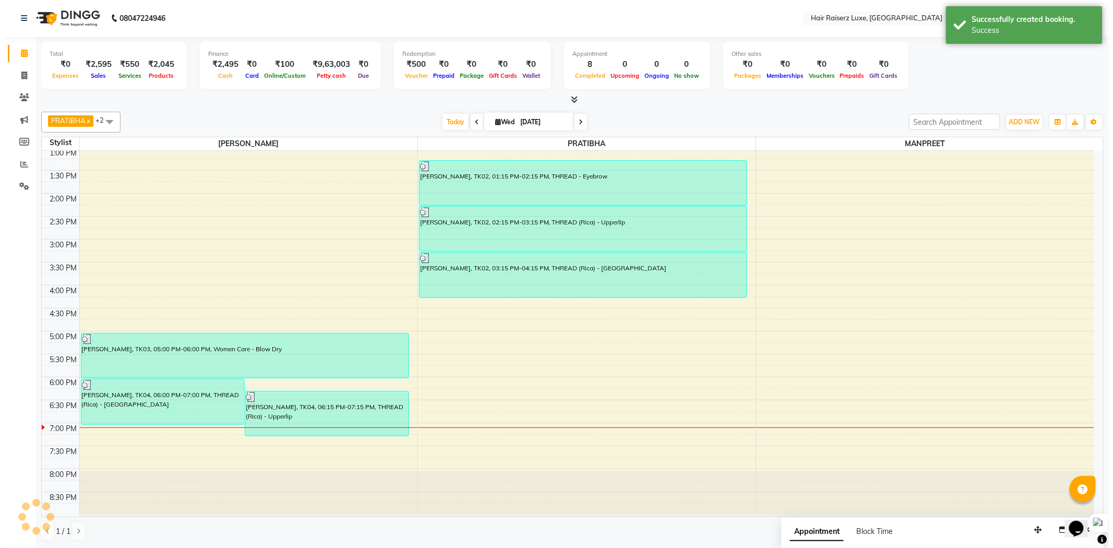
scroll to position [0, 0]
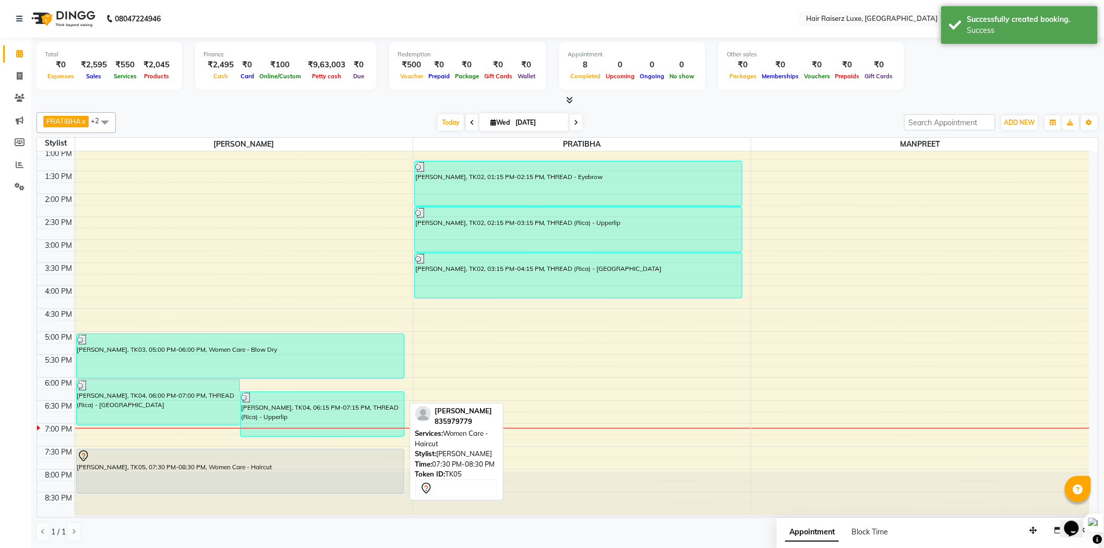
click at [173, 469] on div "[PERSON_NAME], TK05, 07:30 PM-08:30 PM, Women Care - Haircut" at bounding box center [240, 471] width 327 height 44
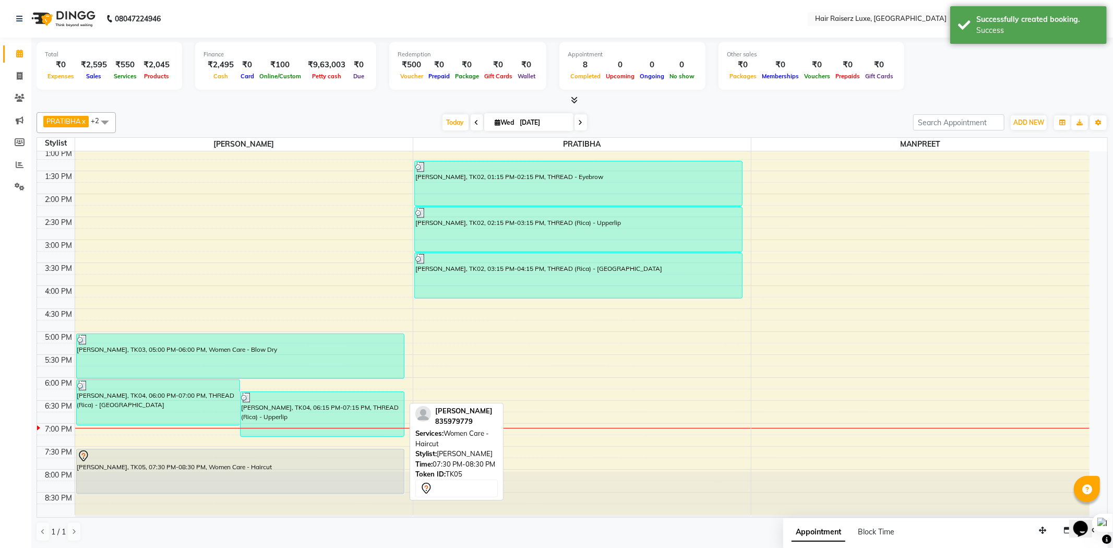
select select "7"
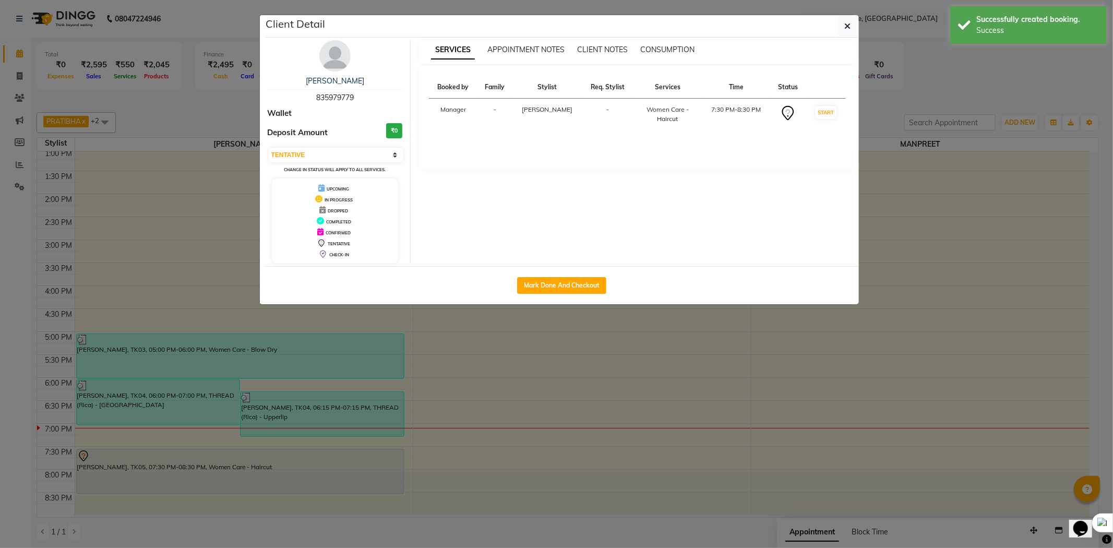
click at [583, 296] on div "Mark Done And Checkout" at bounding box center [562, 285] width 594 height 38
click at [576, 291] on button "Mark Done And Checkout" at bounding box center [561, 285] width 89 height 17
select select "7418"
select select "service"
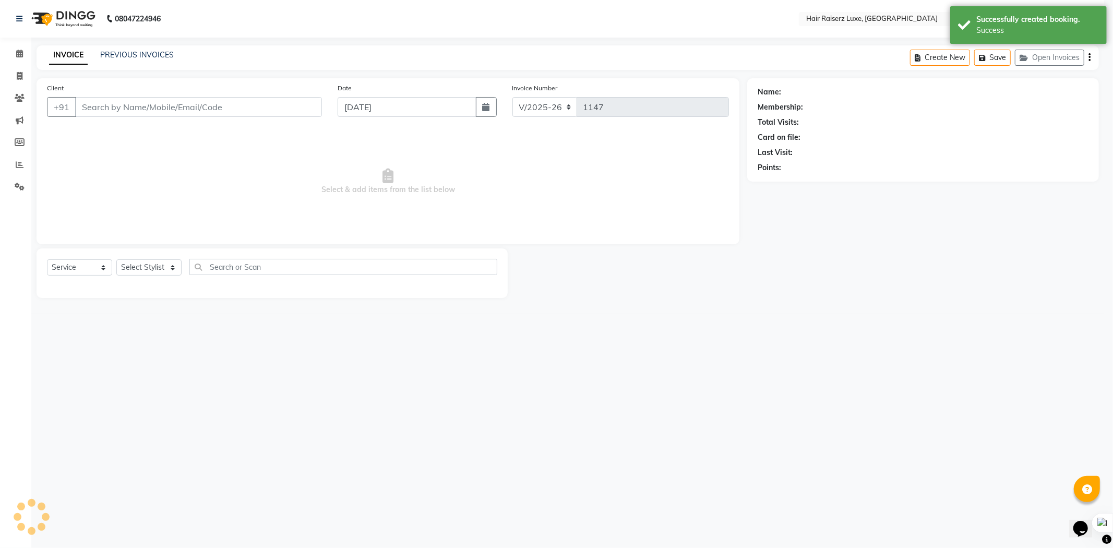
select select "3"
type input "835979779"
select select "65193"
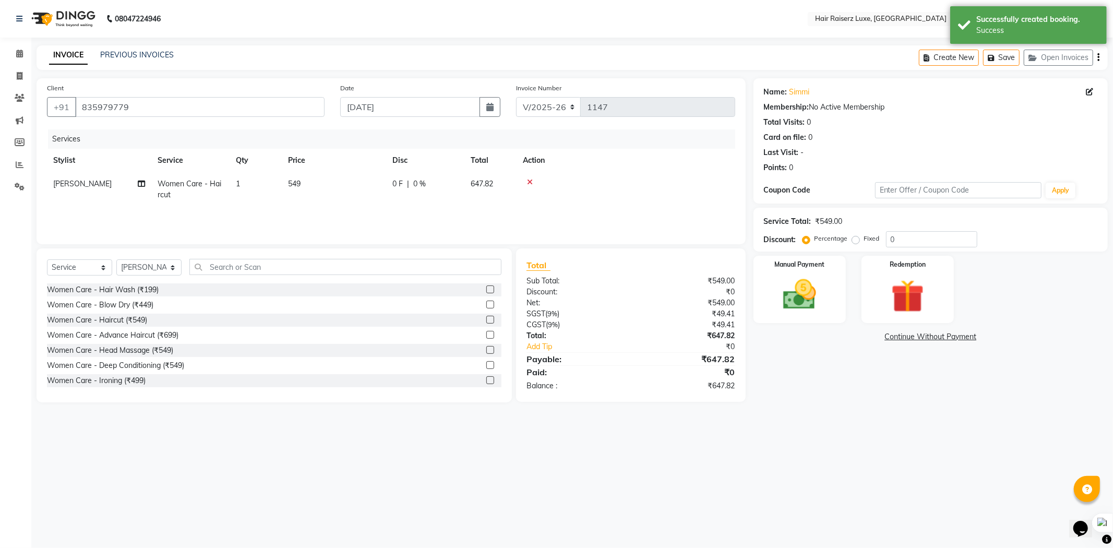
click at [864, 240] on label "Fixed" at bounding box center [872, 238] width 16 height 9
click at [854, 240] on input "Fixed" at bounding box center [857, 238] width 7 height 7
radio input "true"
click at [901, 232] on input "0" at bounding box center [931, 239] width 91 height 16
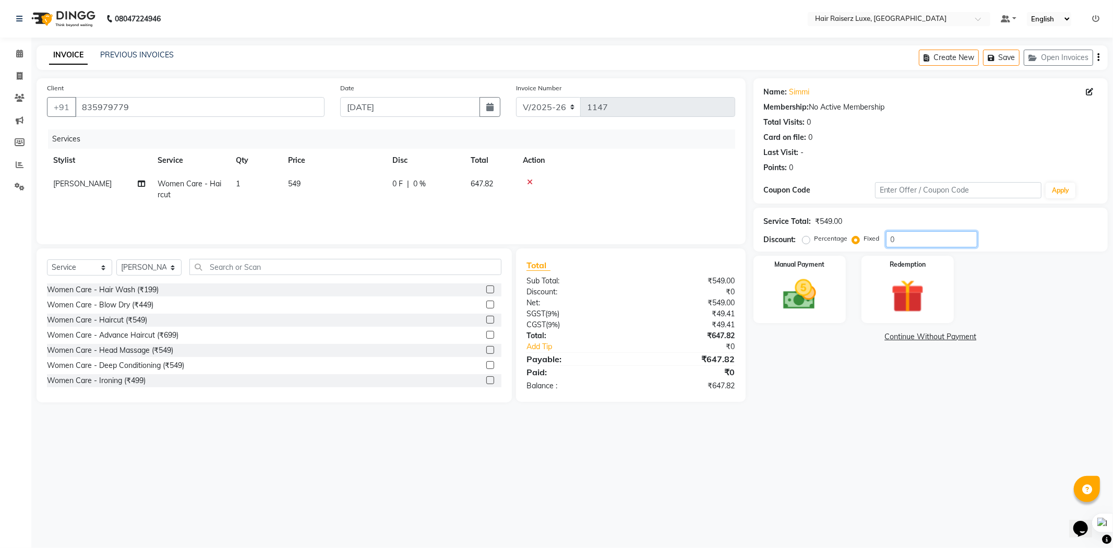
click at [907, 240] on input "0" at bounding box center [931, 239] width 91 height 16
type input "0147.82"
click at [805, 315] on div "Manual Payment" at bounding box center [799, 289] width 96 height 70
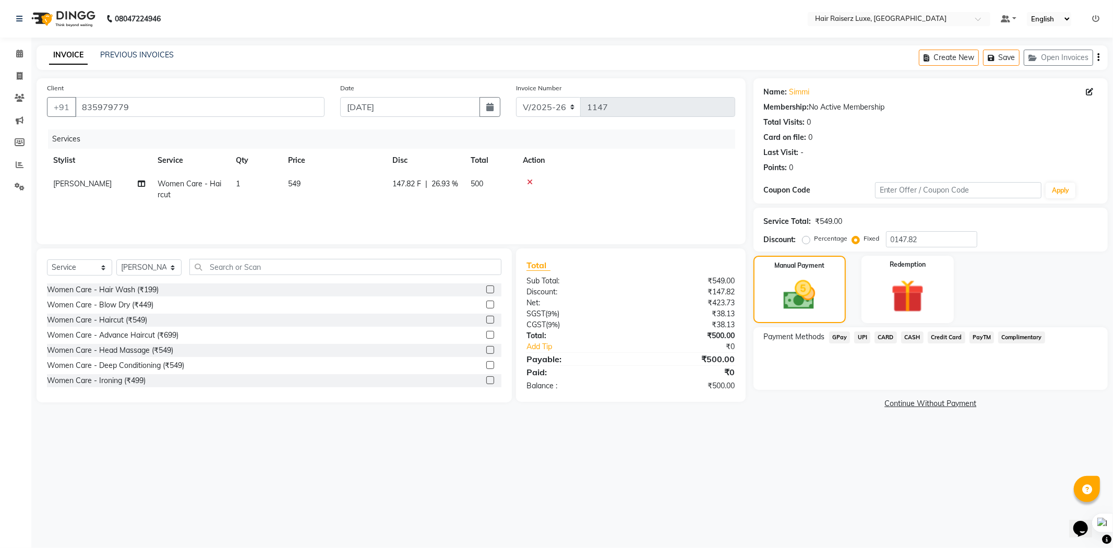
click at [859, 338] on span "UPI" at bounding box center [862, 337] width 16 height 12
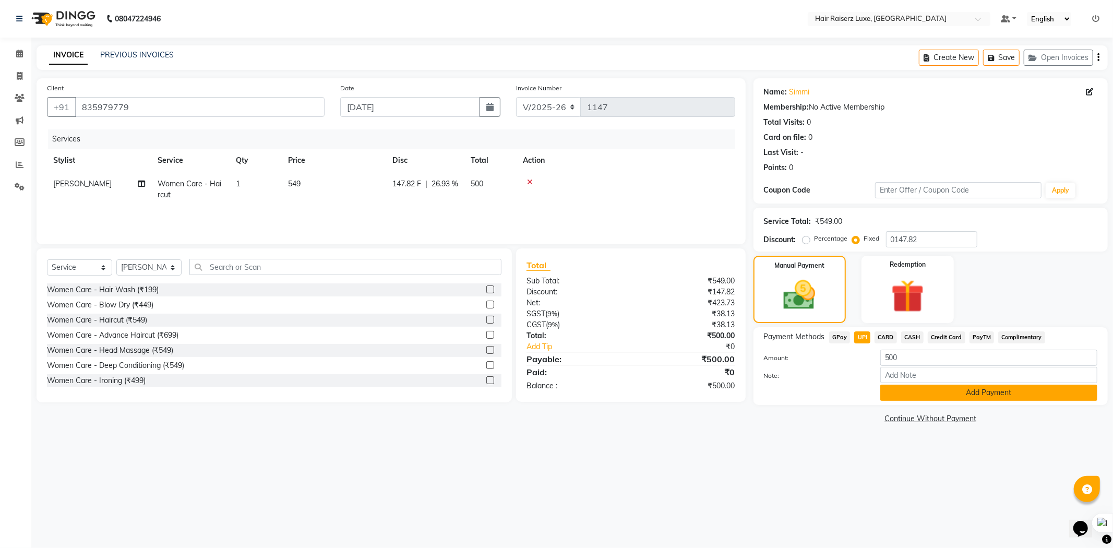
click at [888, 393] on button "Add Payment" at bounding box center [988, 393] width 217 height 16
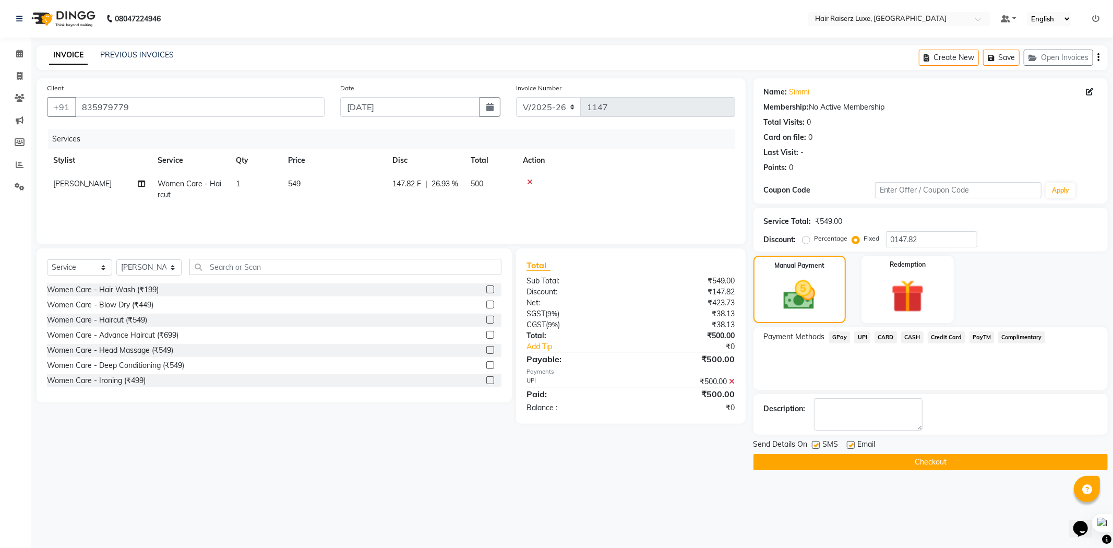
click at [880, 464] on button "Checkout" at bounding box center [930, 462] width 354 height 16
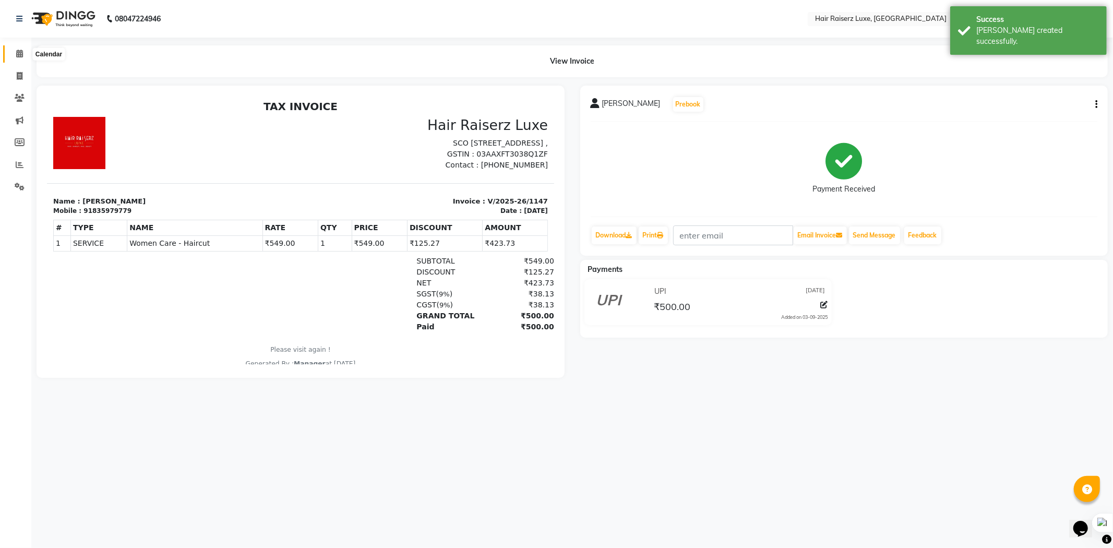
click at [19, 55] on icon at bounding box center [19, 54] width 7 height 8
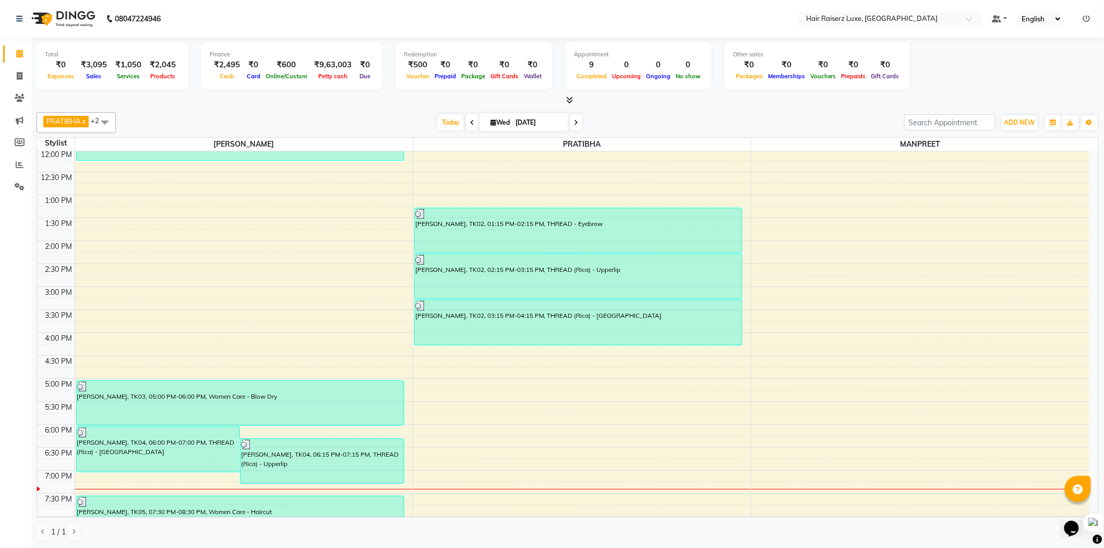
scroll to position [233, 0]
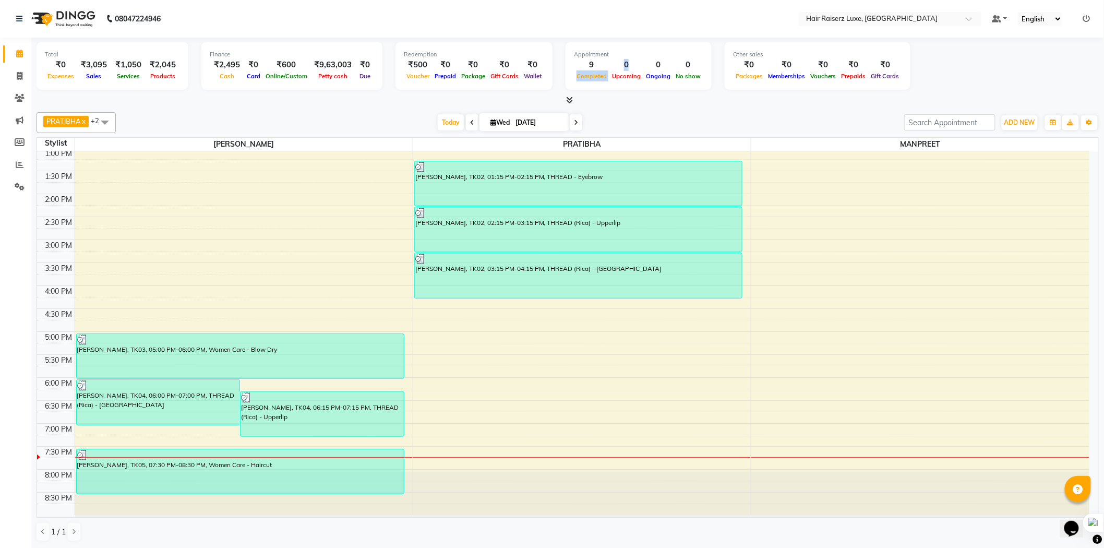
drag, startPoint x: 567, startPoint y: 73, endPoint x: 604, endPoint y: 86, distance: 38.6
click at [604, 86] on div "Appointment 9 Completed 0 Upcoming 0 Ongoing 0 No show" at bounding box center [639, 66] width 146 height 48
click at [630, 83] on div "Appointment 9 Completed 0 Upcoming 0 Ongoing 0 No show" at bounding box center [639, 66] width 146 height 48
drag, startPoint x: 993, startPoint y: 202, endPoint x: 1046, endPoint y: 247, distance: 69.6
drag, startPoint x: 1046, startPoint y: 247, endPoint x: 845, endPoint y: 114, distance: 241.2
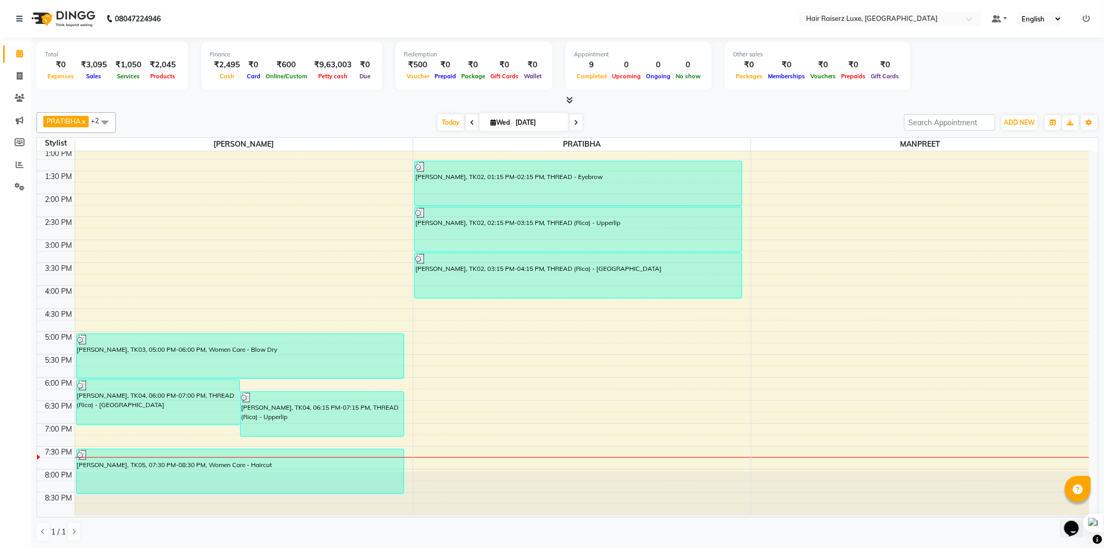
click at [845, 115] on div "[DATE] [DATE]" at bounding box center [510, 123] width 778 height 16
click at [921, 117] on input "search" at bounding box center [949, 122] width 91 height 16
click at [792, 100] on div at bounding box center [568, 100] width 1062 height 11
drag, startPoint x: 915, startPoint y: 17, endPoint x: 666, endPoint y: 21, distance: 248.4
click at [666, 21] on nav "08047224946 Select Location × Hair Raiserz Luxe, [GEOGRAPHIC_DATA] Hair Raiserz…" at bounding box center [552, 19] width 1104 height 38
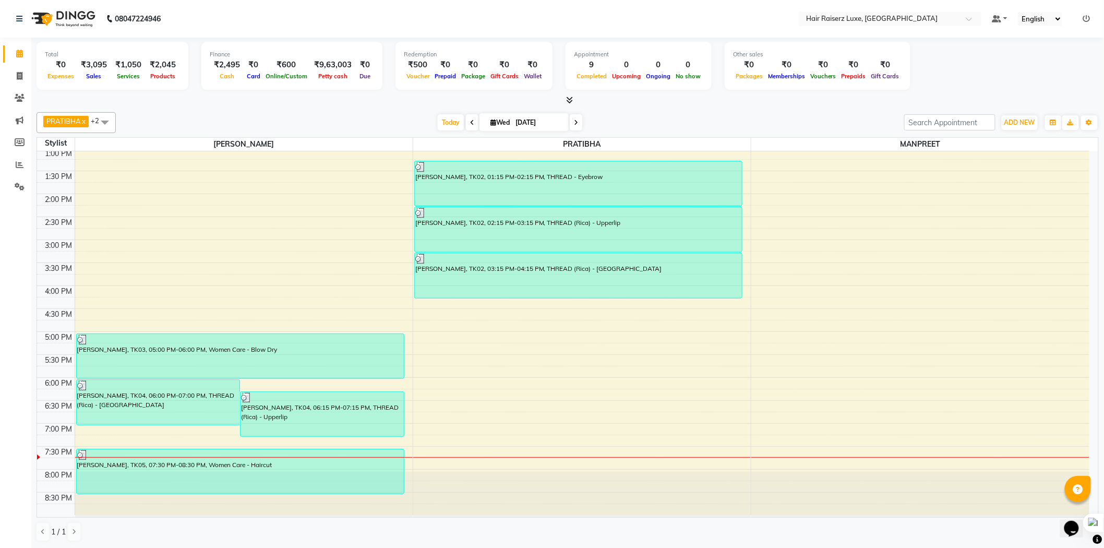
click at [710, 16] on nav "08047224946 Select Location × Hair Raiserz Luxe, Elysian Towers Default Panel M…" at bounding box center [552, 19] width 1104 height 38
drag, startPoint x: 804, startPoint y: 16, endPoint x: 1013, endPoint y: 13, distance: 208.7
click at [1013, 13] on nav "08047224946 Select Location × Hair Raiserz Luxe, [GEOGRAPHIC_DATA] Hair Raiserz…" at bounding box center [552, 19] width 1104 height 38
click at [771, 17] on nav "08047224946 Select Location × Hair Raiserz Luxe, Elysian Towers Default Panel M…" at bounding box center [552, 19] width 1104 height 38
click at [969, 19] on span at bounding box center [972, 22] width 13 height 10
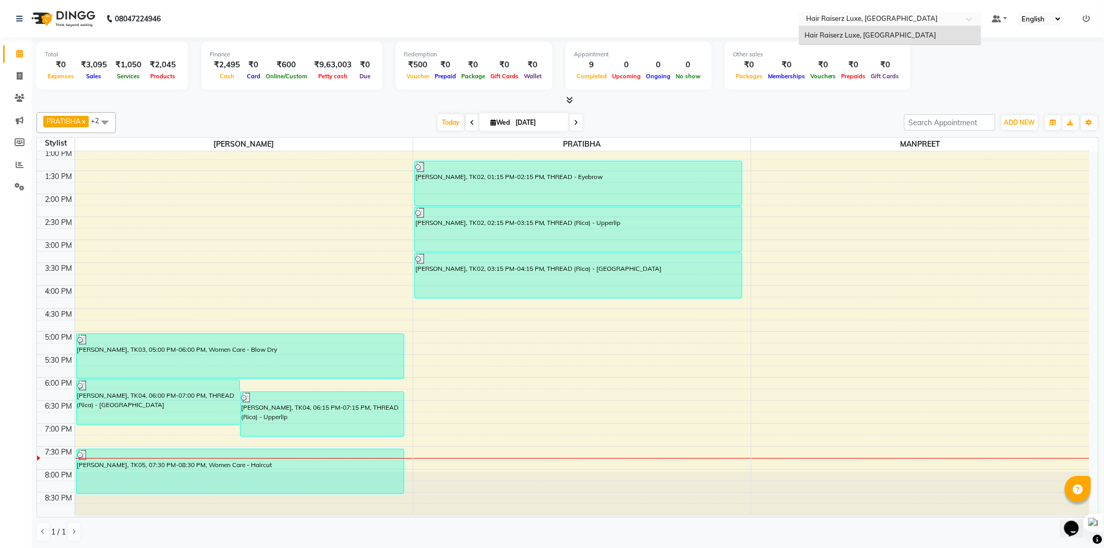
click at [972, 17] on span at bounding box center [972, 22] width 13 height 10
drag, startPoint x: 880, startPoint y: 74, endPoint x: 1063, endPoint y: 65, distance: 182.8
click at [1104, 86] on html "08047224946 Select Location × Hair Raiserz Luxe, Elysian Towers Default Panel M…" at bounding box center [552, 274] width 1104 height 548
click at [941, 74] on div "Total ₹0 Expenses ₹3,095 Sales ₹1,050 Services ₹2,045 Products Finance ₹2,495 C…" at bounding box center [568, 67] width 1062 height 51
click at [916, 69] on div "Total ₹0 Expenses ₹3,095 Sales ₹1,050 Services ₹2,045 Products Finance ₹2,495 C…" at bounding box center [568, 67] width 1062 height 51
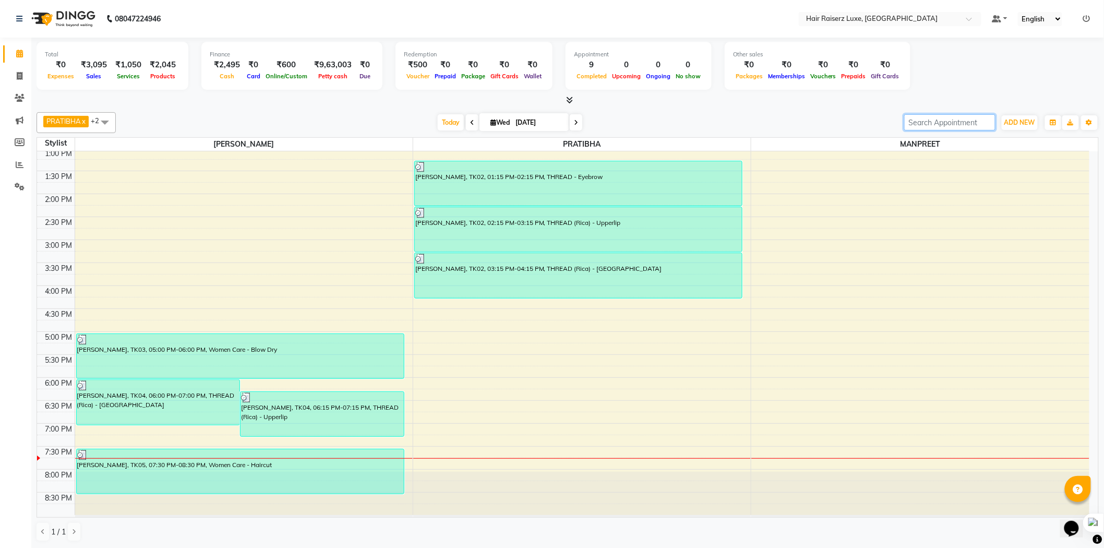
click at [965, 122] on input "search" at bounding box center [949, 122] width 91 height 16
drag, startPoint x: 971, startPoint y: 121, endPoint x: 904, endPoint y: 125, distance: 66.4
click at [904, 125] on input "search" at bounding box center [949, 122] width 91 height 16
click at [857, 124] on div "[DATE] [DATE]" at bounding box center [510, 123] width 778 height 16
drag, startPoint x: 953, startPoint y: 136, endPoint x: 976, endPoint y: 141, distance: 23.0
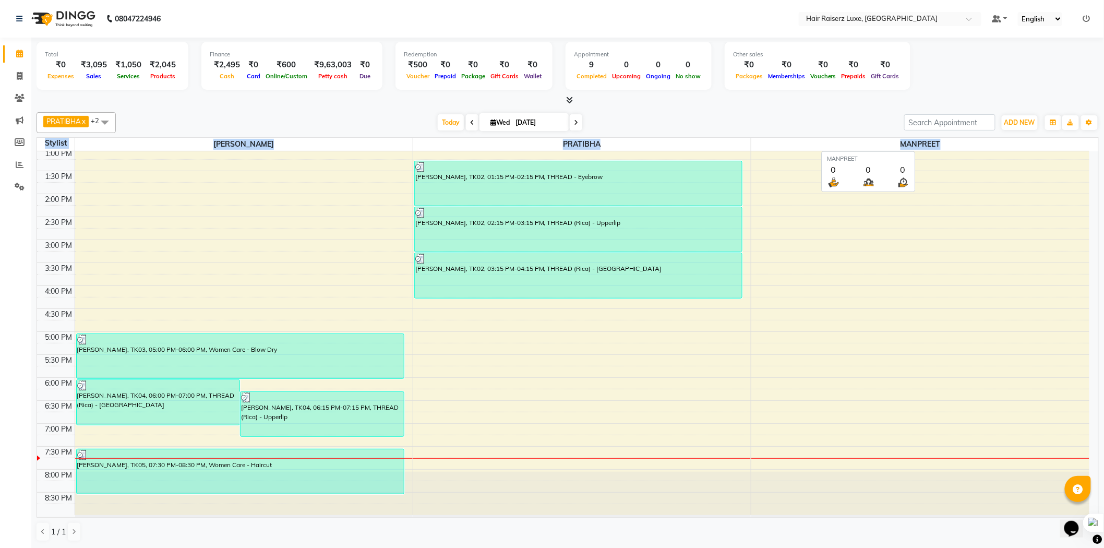
click at [976, 141] on div "PRATIBHA x [PERSON_NAME] x +2 Select All [PERSON_NAME] PRATIBHA [PERSON_NAME] […" at bounding box center [568, 327] width 1062 height 438
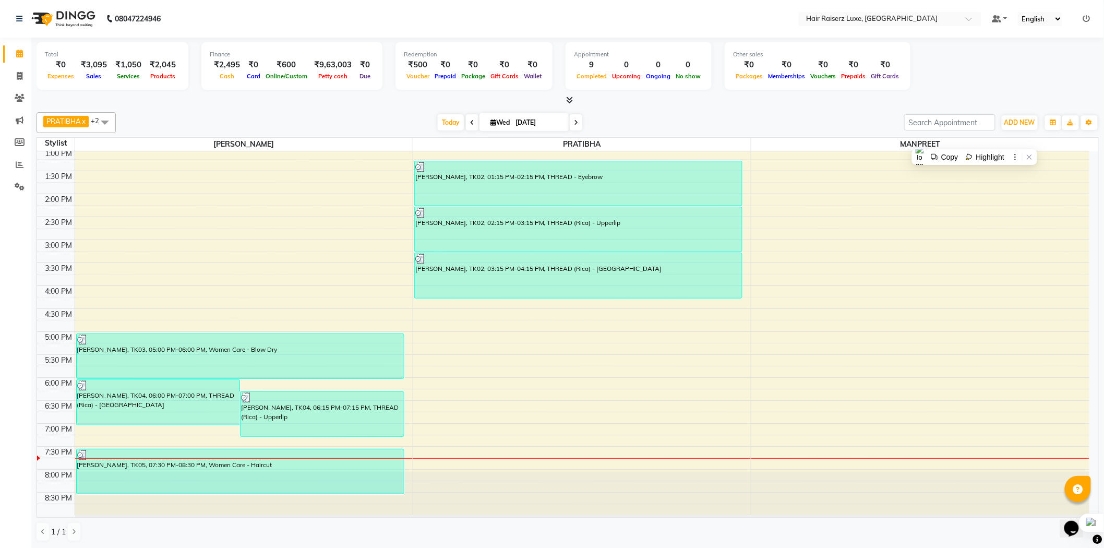
click at [800, 137] on table "Stylist [PERSON_NAME] PRATIBHA [PERSON_NAME] 8:00 AM 8:30 AM 9:00 AM 9:30 AM 10…" at bounding box center [568, 327] width 1062 height 380
